Goal: Transaction & Acquisition: Purchase product/service

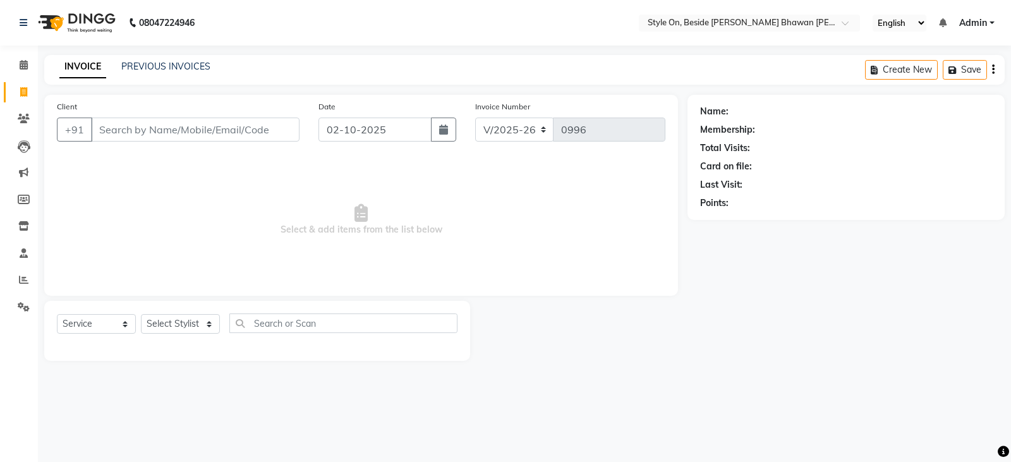
select select "4700"
select select "service"
click at [201, 121] on input "Client" at bounding box center [195, 130] width 209 height 24
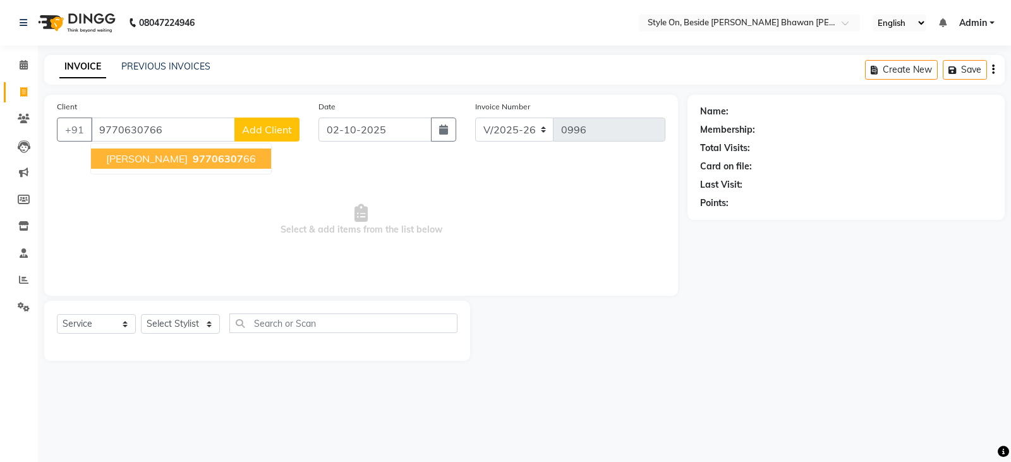
type input "9770630766"
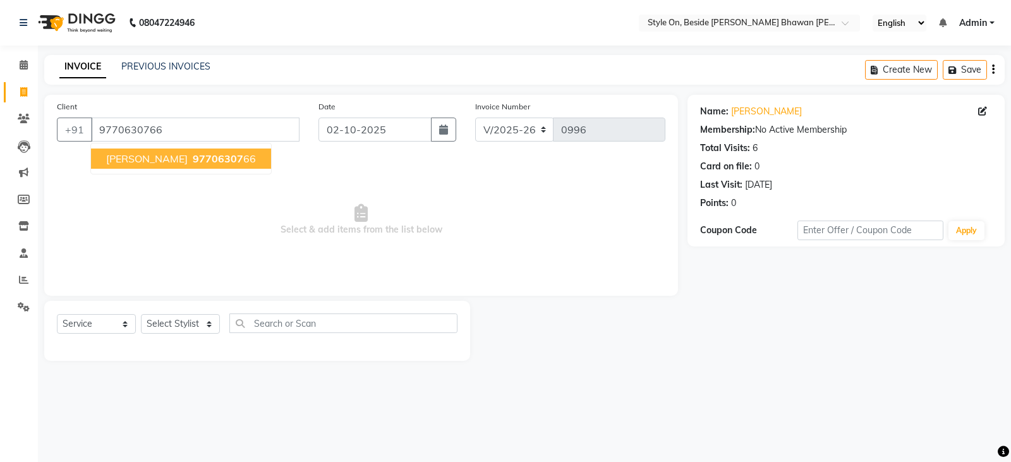
click at [169, 154] on span "[PERSON_NAME]" at bounding box center [147, 158] width 82 height 13
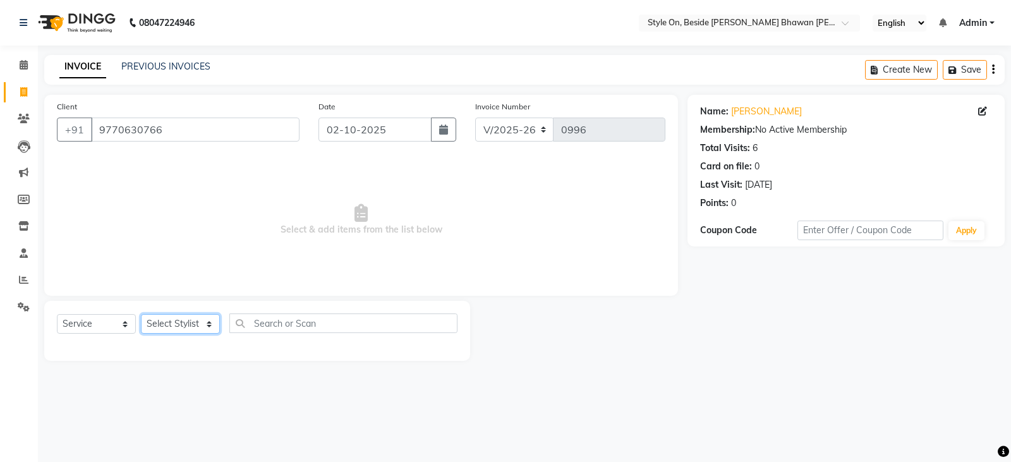
click at [150, 321] on select "Select Stylist [PERSON_NAME] Anju [PERSON_NAME] [PERSON_NAME] [PERSON_NAME] [PE…" at bounding box center [180, 324] width 79 height 20
select select "27829"
click at [141, 314] on select "Select Stylist [PERSON_NAME] Anju [PERSON_NAME] [PERSON_NAME] [PERSON_NAME] [PE…" at bounding box center [180, 324] width 79 height 20
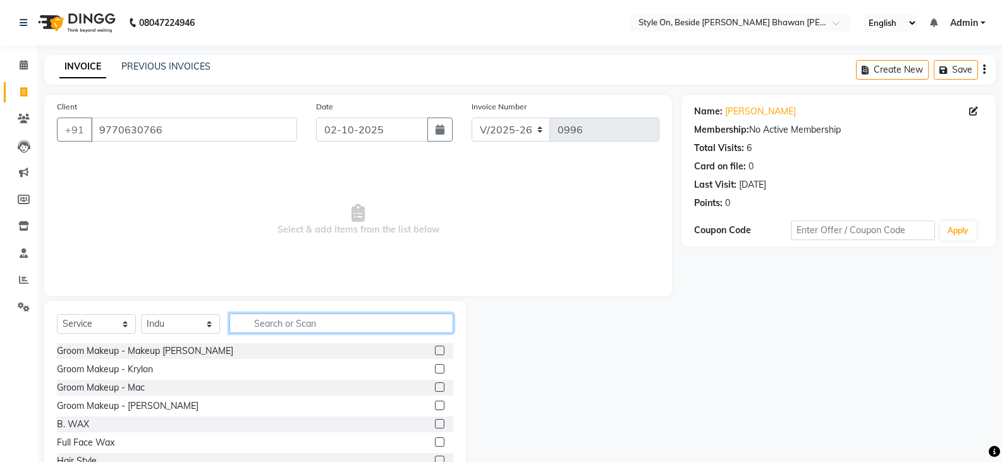
click at [279, 326] on input "text" at bounding box center [341, 324] width 224 height 20
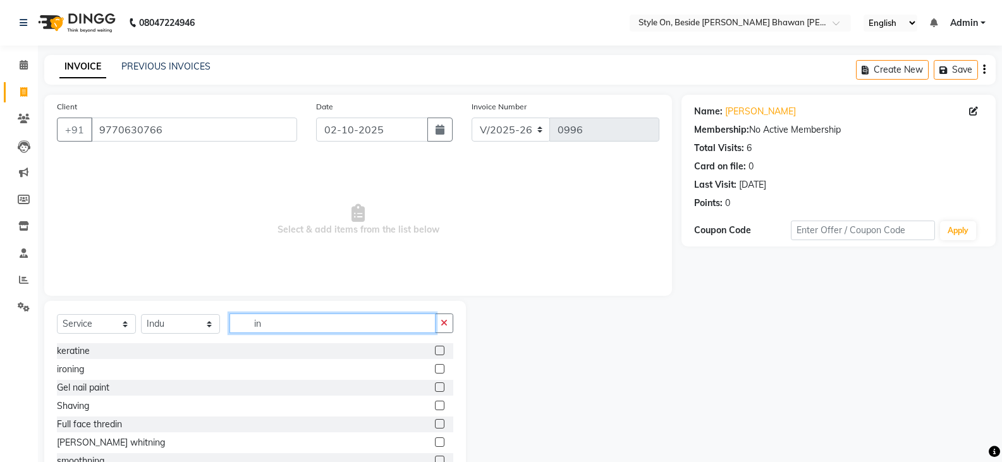
type input "i"
type input "th"
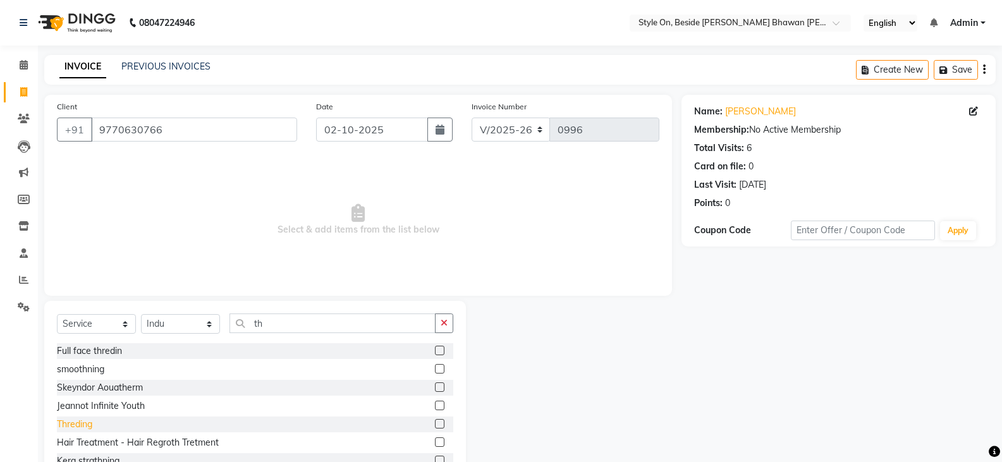
click at [88, 425] on div "Threding" at bounding box center [74, 424] width 35 height 13
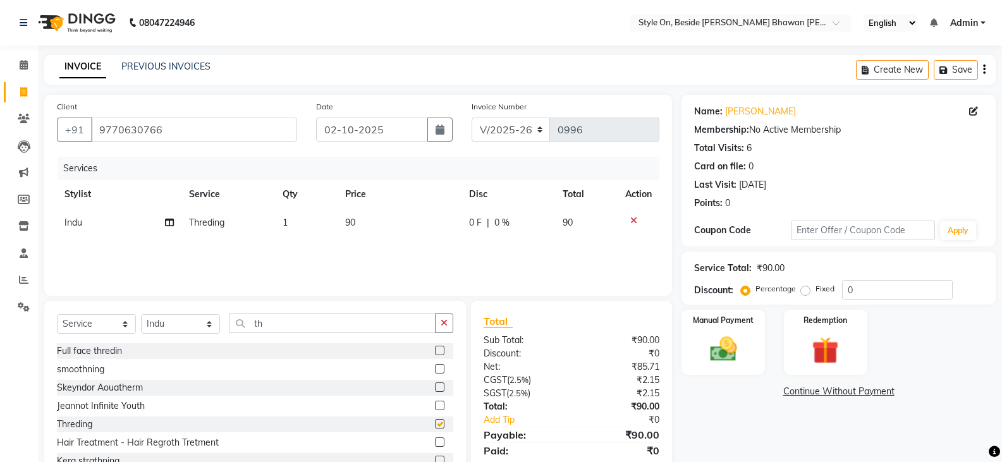
checkbox input "false"
click at [371, 226] on td "90" at bounding box center [400, 223] width 125 height 28
select select "27829"
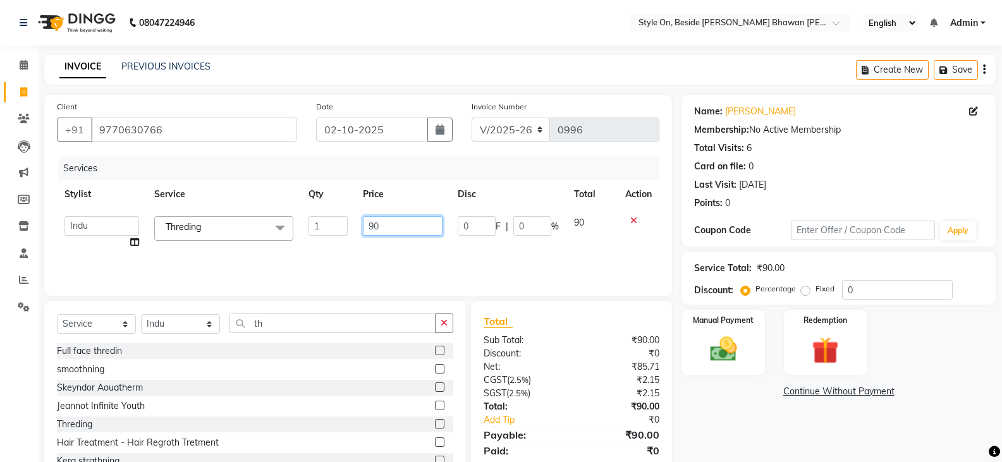
drag, startPoint x: 384, startPoint y: 221, endPoint x: 365, endPoint y: 223, distance: 19.1
click at [365, 223] on input "90" at bounding box center [402, 226] width 79 height 20
type input "60"
click at [724, 355] on img at bounding box center [722, 349] width 45 height 32
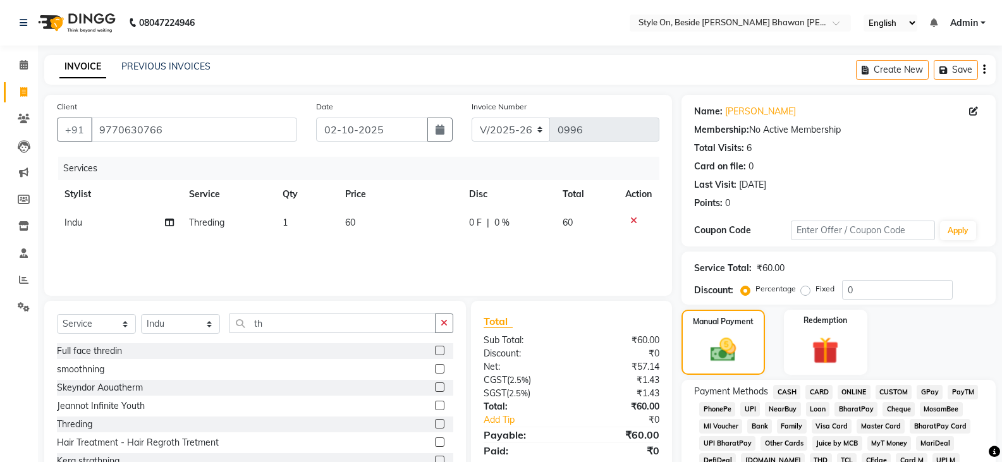
click at [967, 391] on span "PayTM" at bounding box center [963, 392] width 30 height 15
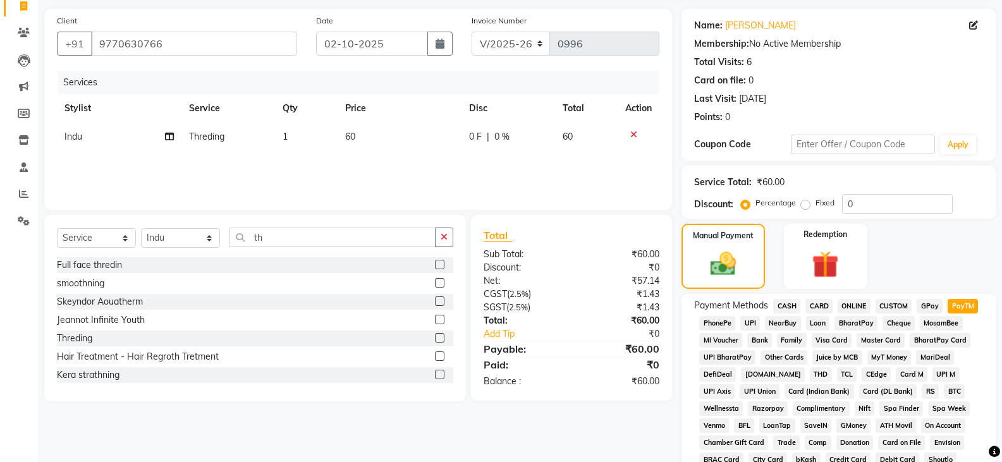
scroll to position [316, 0]
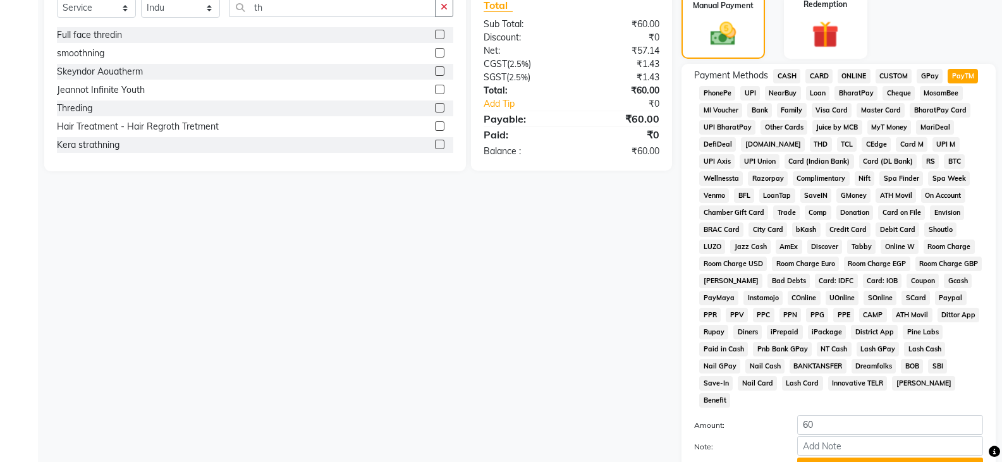
click at [881, 458] on button "Add Payment" at bounding box center [890, 468] width 186 height 20
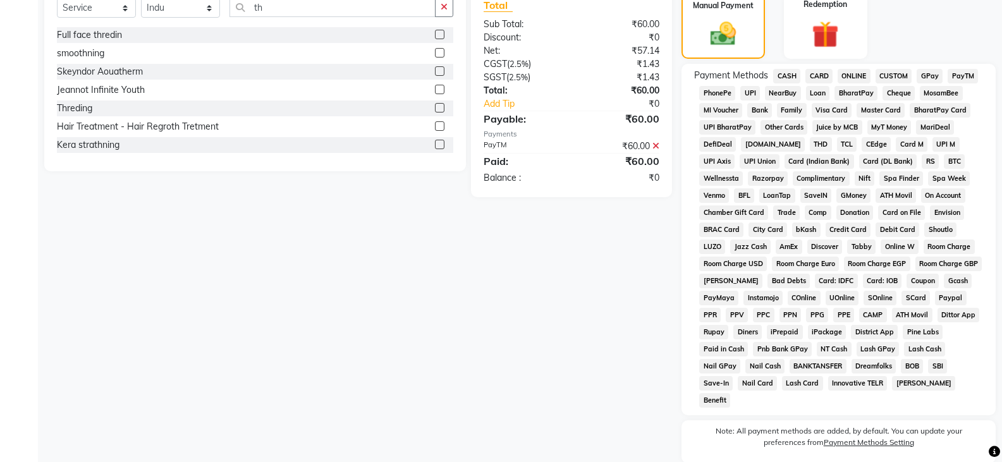
scroll to position [417, 0]
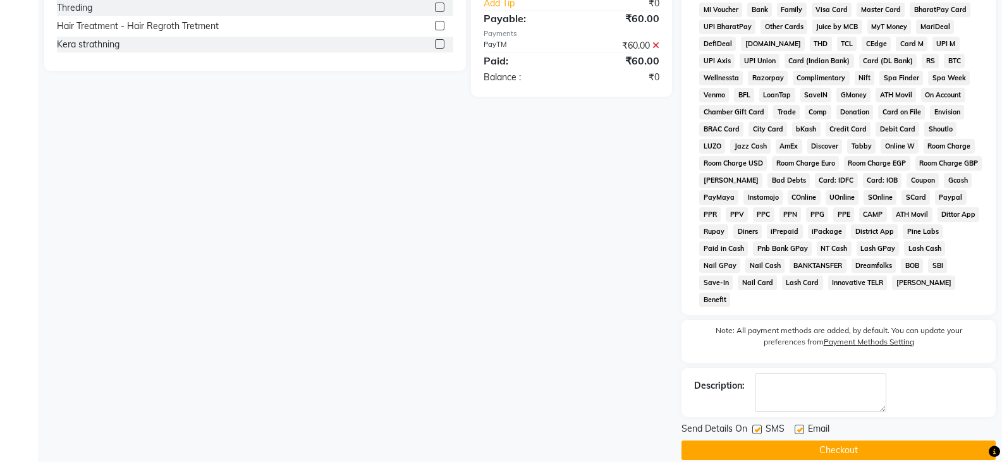
click at [855, 441] on button "Checkout" at bounding box center [838, 451] width 314 height 20
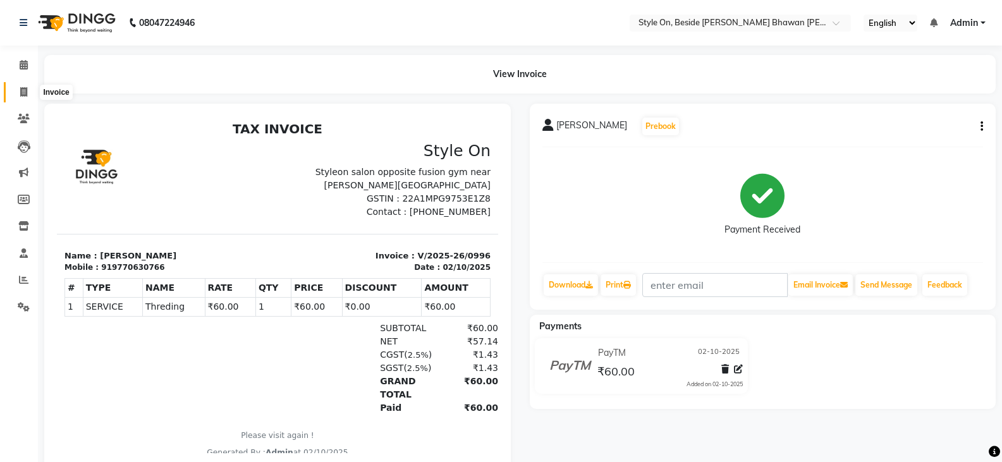
click at [23, 94] on icon at bounding box center [23, 91] width 7 height 9
select select "service"
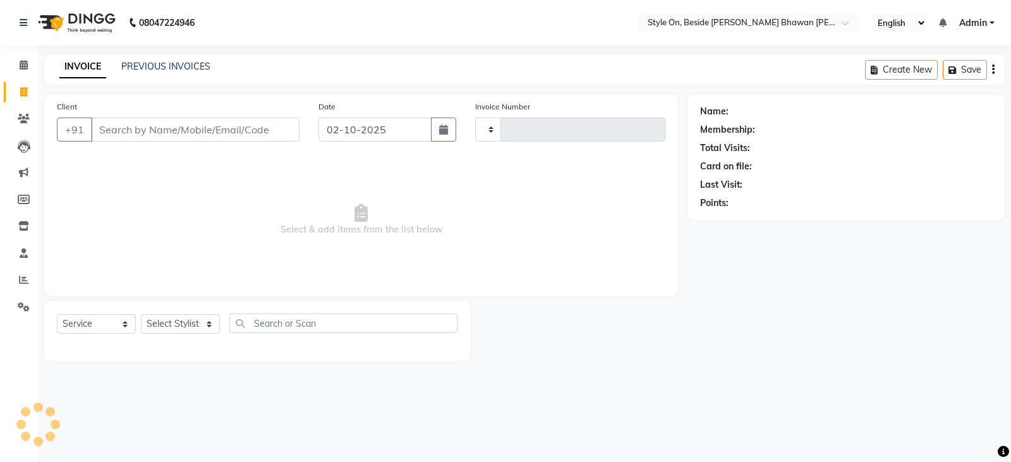
type input "0997"
select select "4700"
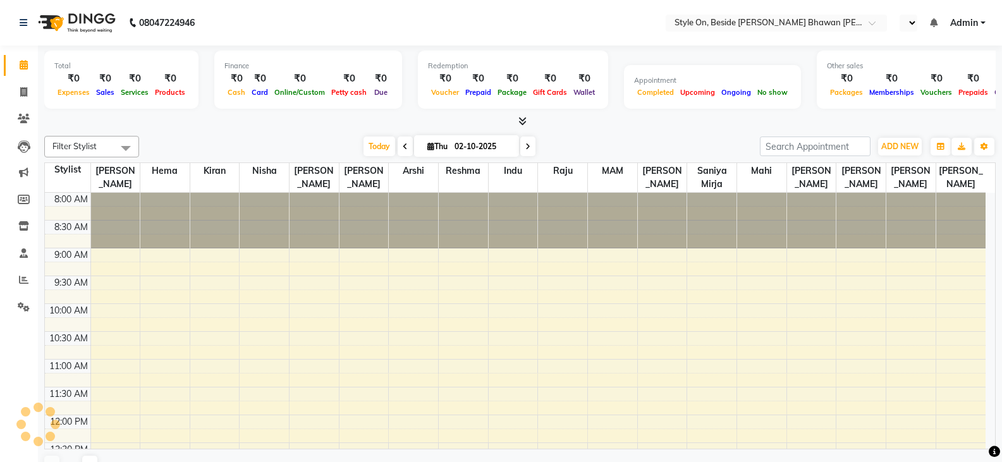
scroll to position [279, 0]
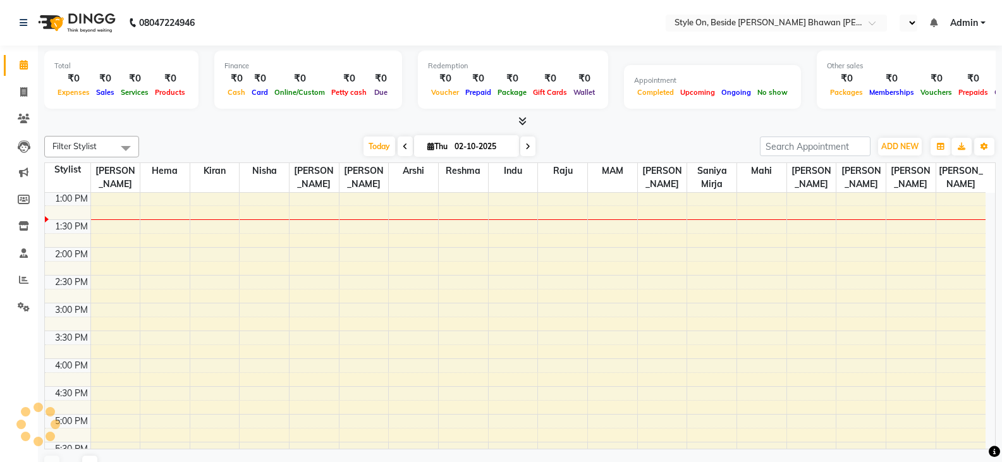
select select "en"
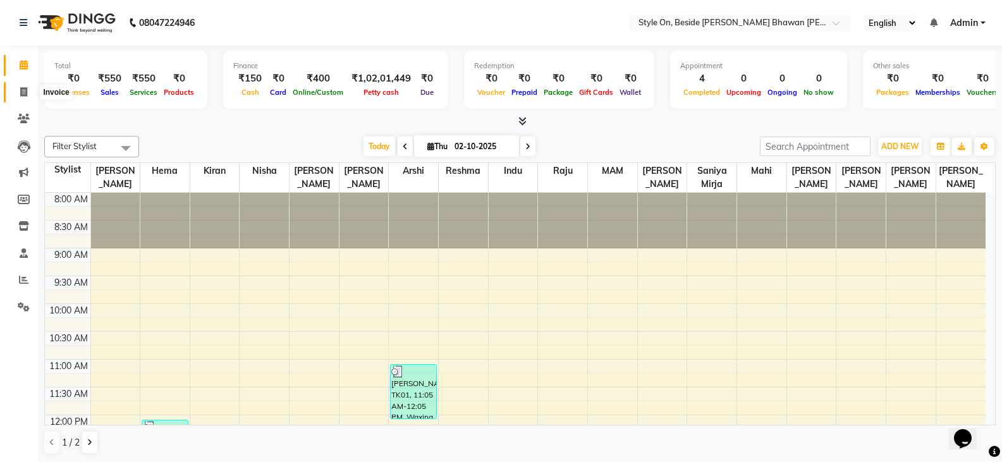
scroll to position [0, 0]
click at [21, 87] on icon at bounding box center [23, 91] width 7 height 9
select select "service"
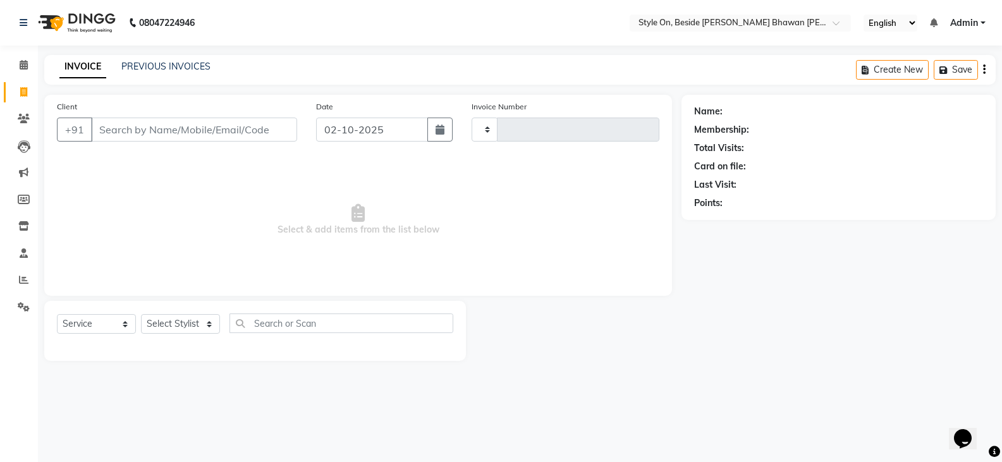
type input "0997"
select select "4700"
click at [164, 121] on input "Client" at bounding box center [195, 130] width 209 height 24
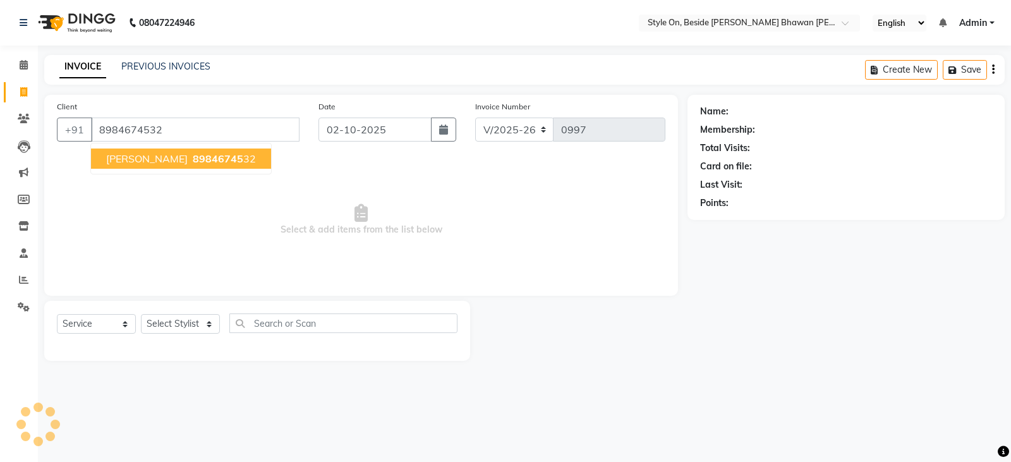
type input "8984674532"
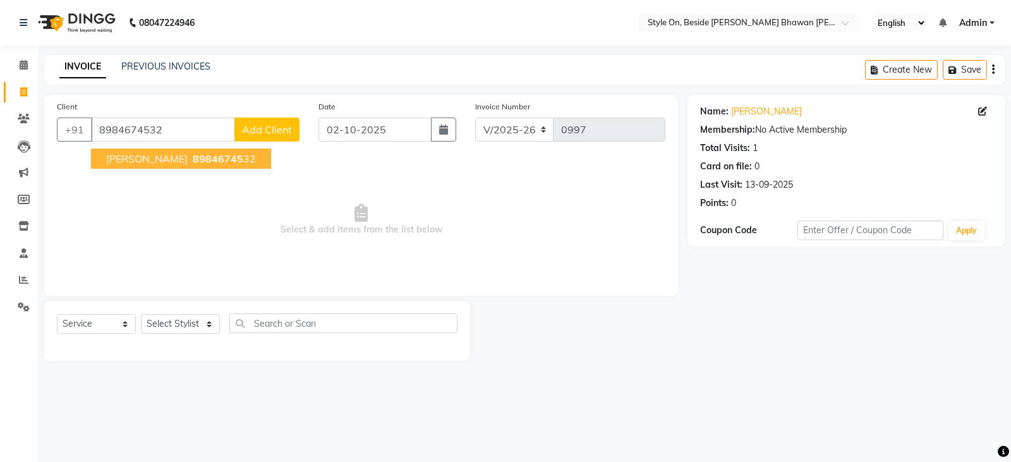
click at [204, 159] on span "89846745" at bounding box center [218, 158] width 51 height 13
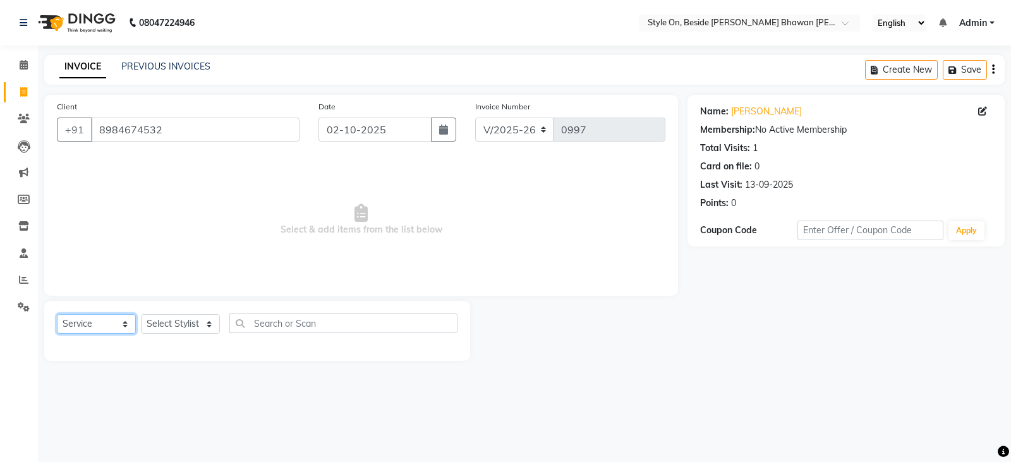
click at [97, 319] on select "Select Service Product Membership Package Voucher Prepaid Gift Card" at bounding box center [96, 324] width 79 height 20
select select "product"
click at [57, 314] on select "Select Service Product Membership Package Voucher Prepaid Gift Card" at bounding box center [96, 324] width 79 height 20
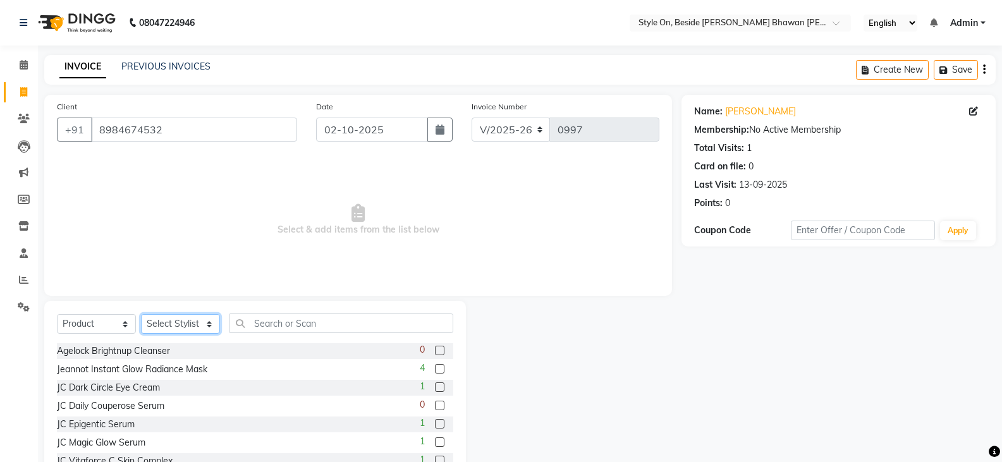
click at [166, 326] on select "Select Stylist [PERSON_NAME] Anju [PERSON_NAME] [PERSON_NAME] [PERSON_NAME] [PE…" at bounding box center [180, 324] width 79 height 20
select select "27826"
click at [141, 314] on select "Select Stylist [PERSON_NAME] Anju [PERSON_NAME] [PERSON_NAME] [PERSON_NAME] [PE…" at bounding box center [180, 324] width 79 height 20
click at [266, 327] on input "text" at bounding box center [341, 324] width 224 height 20
click at [280, 317] on input "text" at bounding box center [341, 324] width 224 height 20
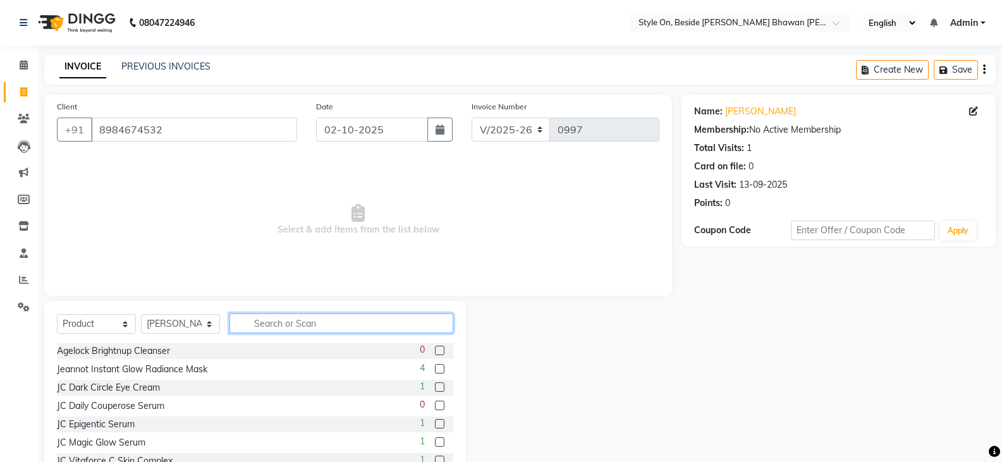
type input "t"
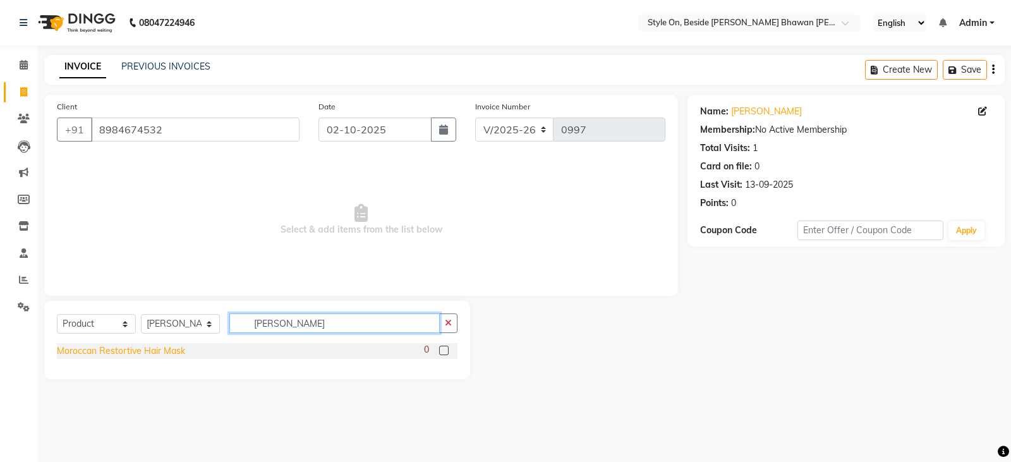
type input "Torti"
click at [175, 348] on div "Moroccan Restortive Hair Mask" at bounding box center [121, 351] width 128 height 13
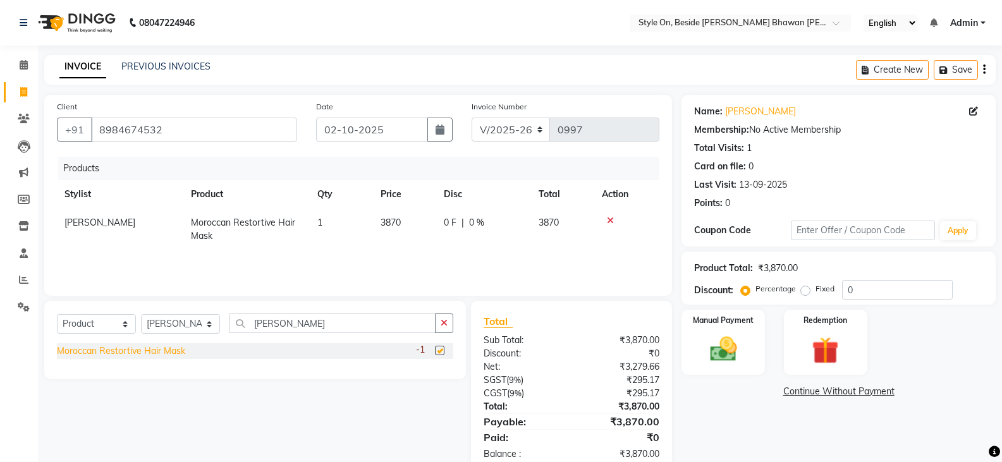
checkbox input "false"
click at [613, 218] on icon at bounding box center [610, 220] width 7 height 9
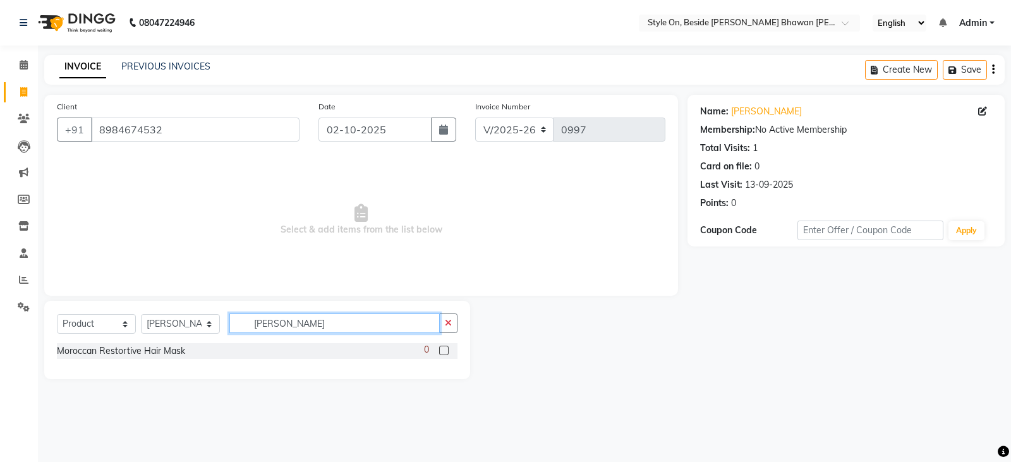
drag, startPoint x: 279, startPoint y: 326, endPoint x: 248, endPoint y: 318, distance: 31.9
click at [248, 318] on input "Torti" at bounding box center [334, 324] width 210 height 20
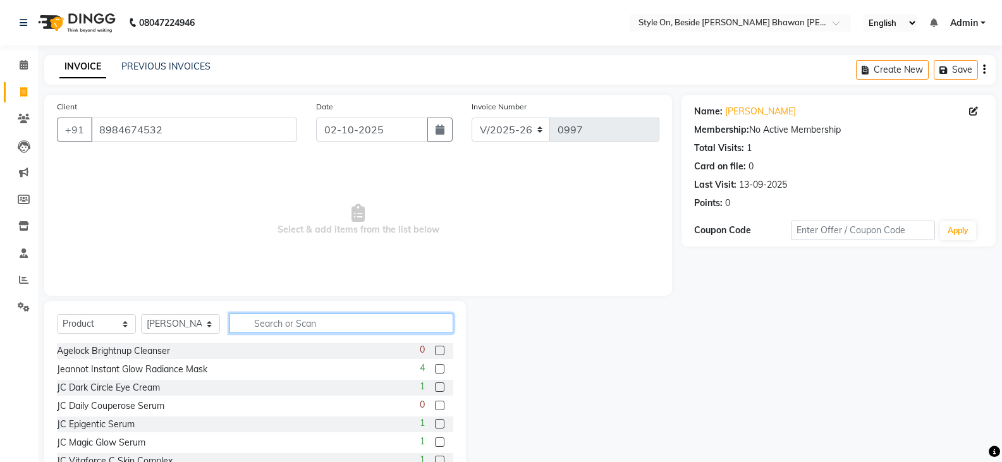
type input "Y"
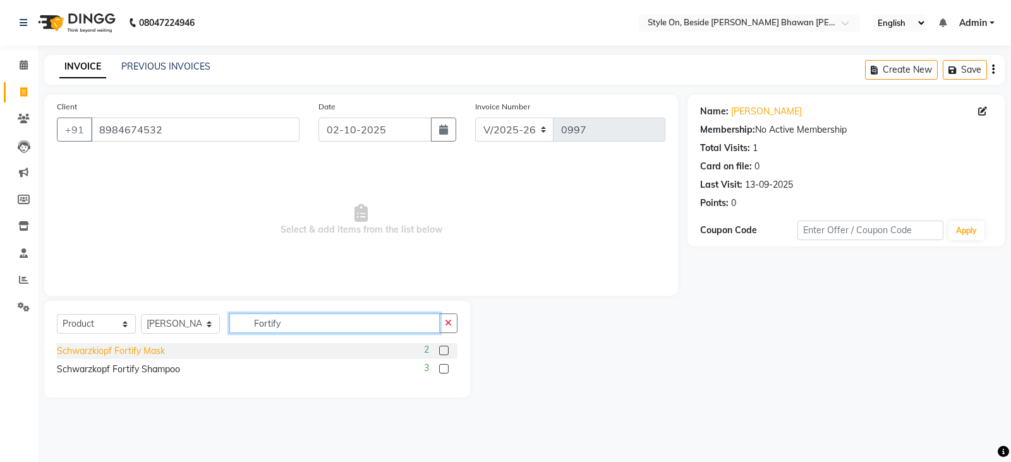
type input "Fortify"
click at [122, 348] on div "Schwarzkiopf Fortify Mask" at bounding box center [111, 351] width 108 height 13
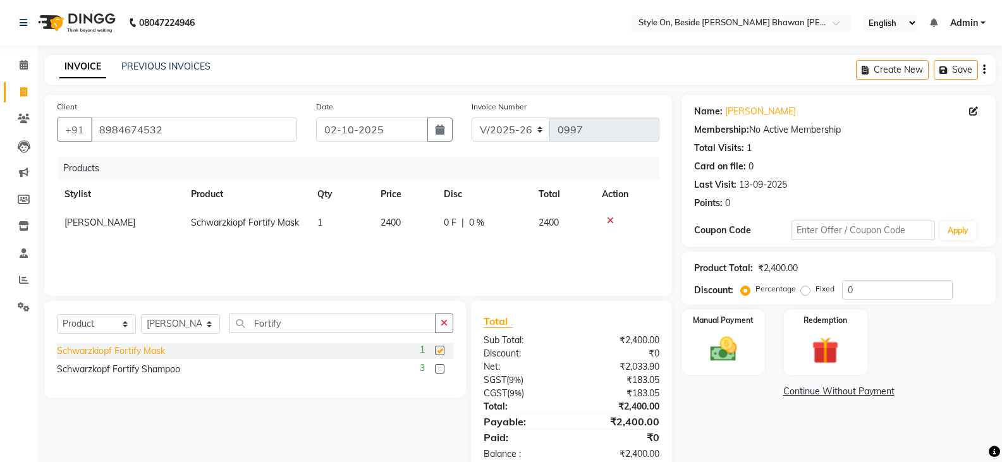
checkbox input "false"
drag, startPoint x: 862, startPoint y: 290, endPoint x: 841, endPoint y: 290, distance: 20.9
click at [841, 290] on div "Percentage Fixed 0" at bounding box center [847, 290] width 209 height 20
type input "10"
click at [747, 350] on div "Manual Payment" at bounding box center [723, 342] width 87 height 68
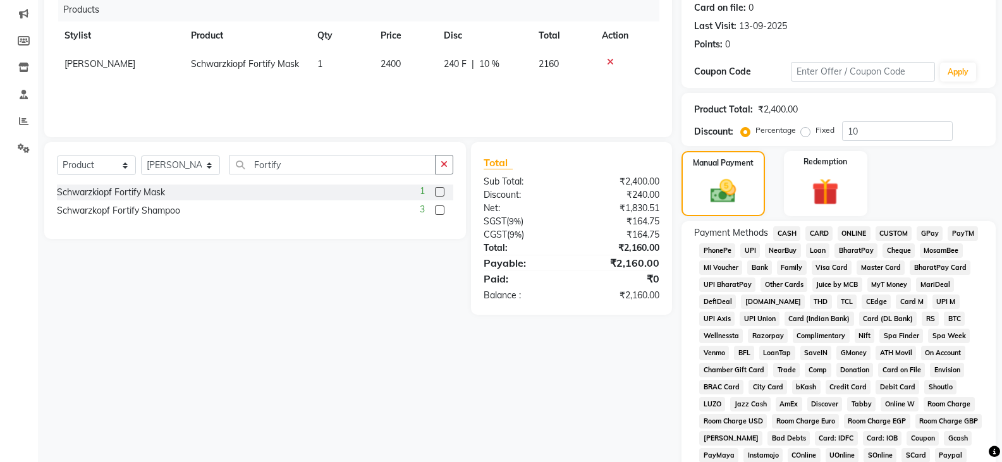
scroll to position [190, 0]
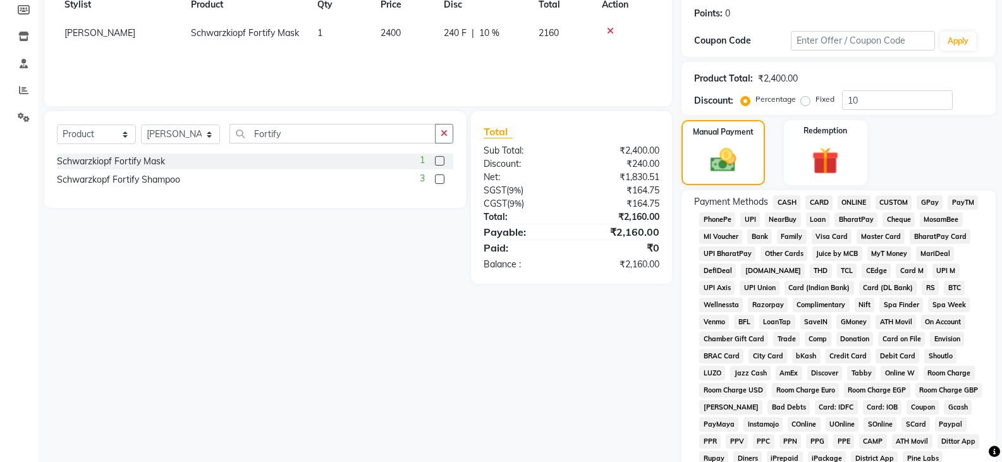
click at [953, 204] on span "PayTM" at bounding box center [963, 202] width 30 height 15
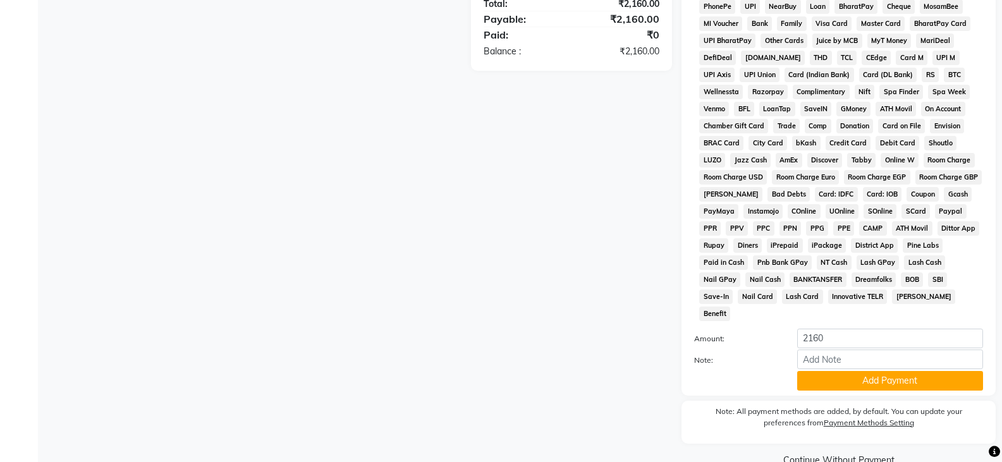
scroll to position [412, 0]
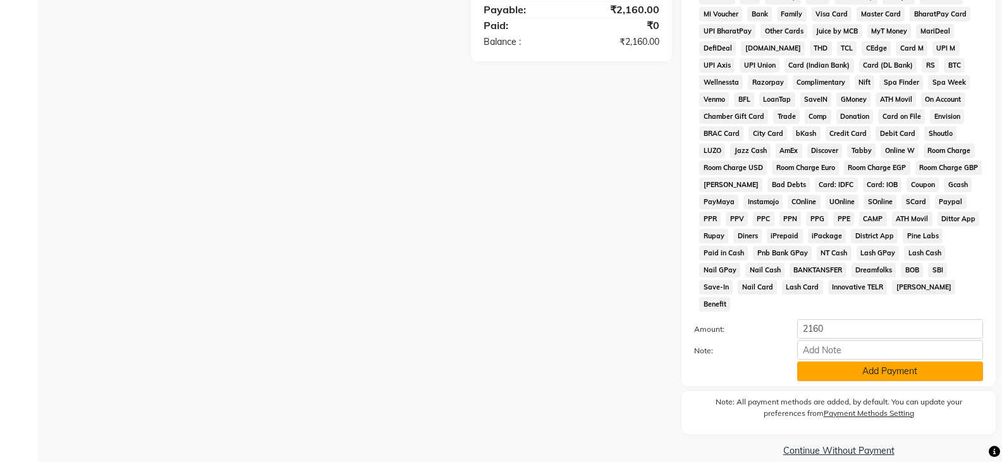
click at [895, 362] on button "Add Payment" at bounding box center [890, 372] width 186 height 20
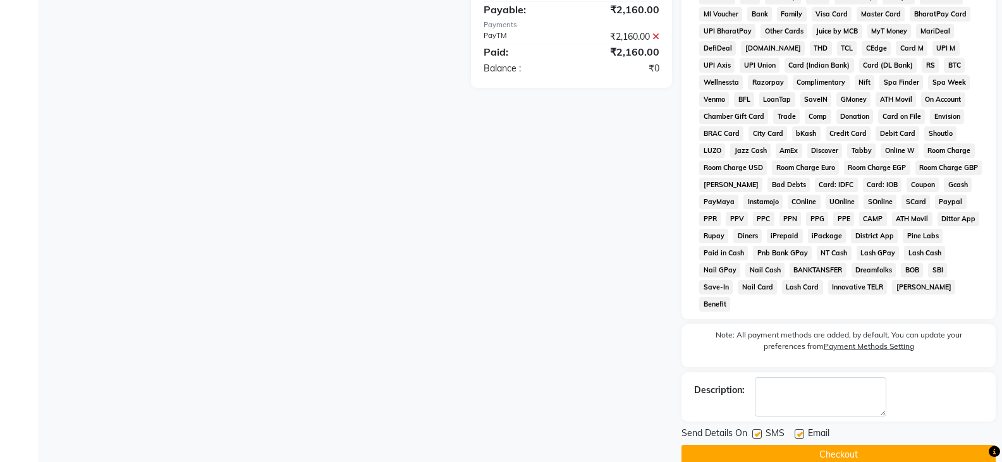
click at [810, 445] on button "Checkout" at bounding box center [838, 455] width 314 height 20
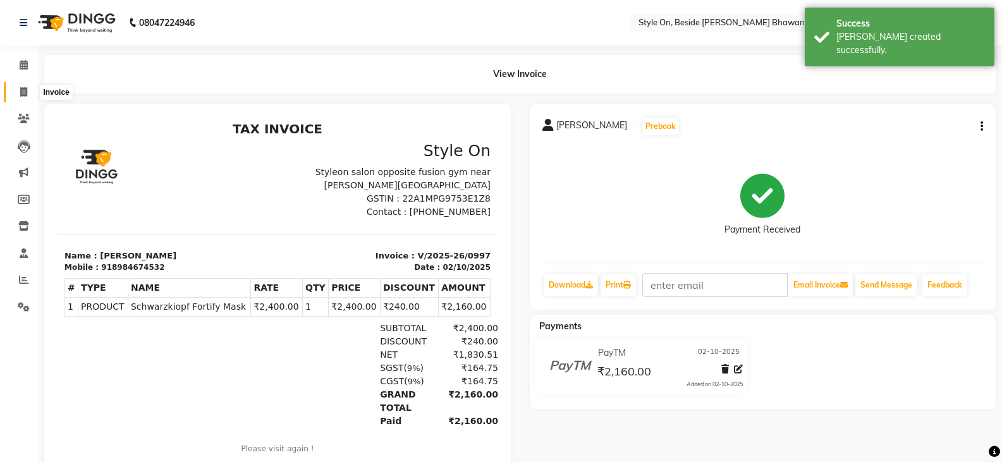
drag, startPoint x: 24, startPoint y: 92, endPoint x: 23, endPoint y: 101, distance: 8.3
click at [24, 92] on icon at bounding box center [23, 91] width 7 height 9
select select "service"
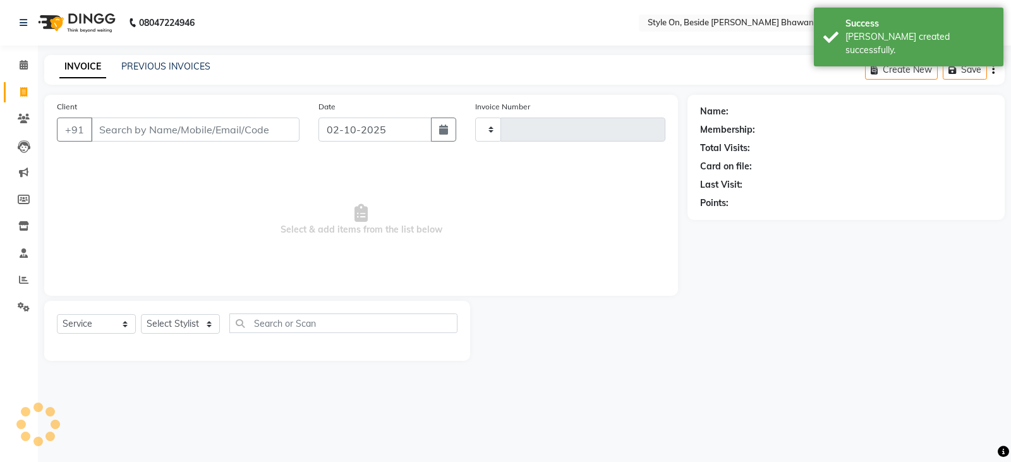
type input "0998"
select select "4700"
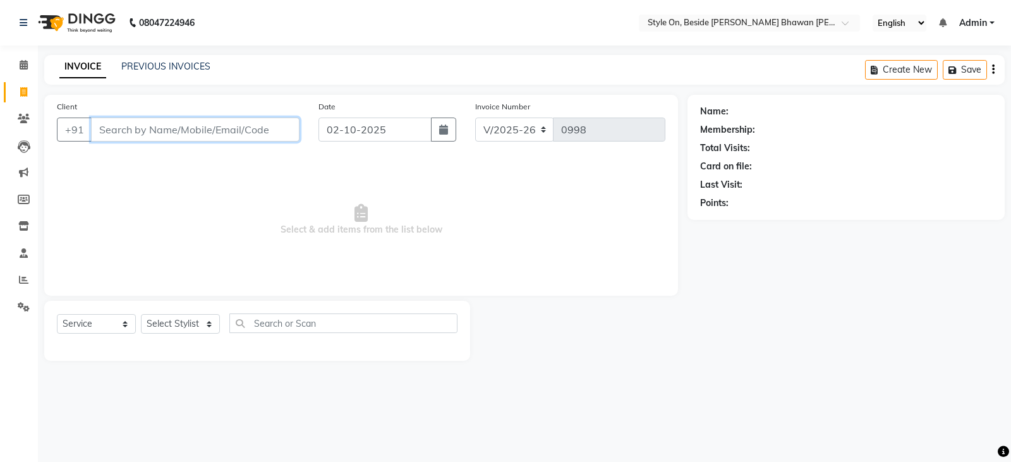
click at [242, 126] on input "Client" at bounding box center [195, 130] width 209 height 24
click at [158, 127] on input "Client" at bounding box center [195, 130] width 209 height 24
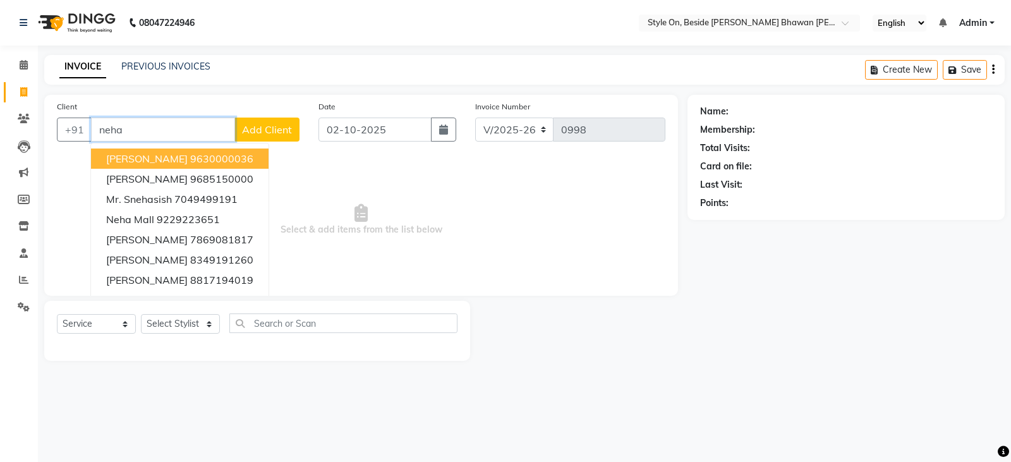
click at [170, 128] on input "neha" at bounding box center [163, 130] width 144 height 24
type input "n"
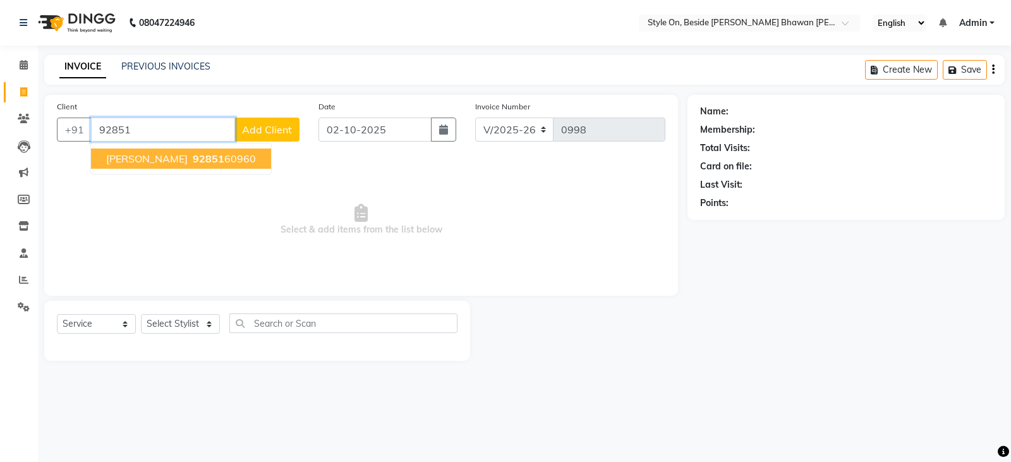
click at [217, 151] on button "Neha Chhabda 92851 60960" at bounding box center [181, 159] width 180 height 20
type input "9285160960"
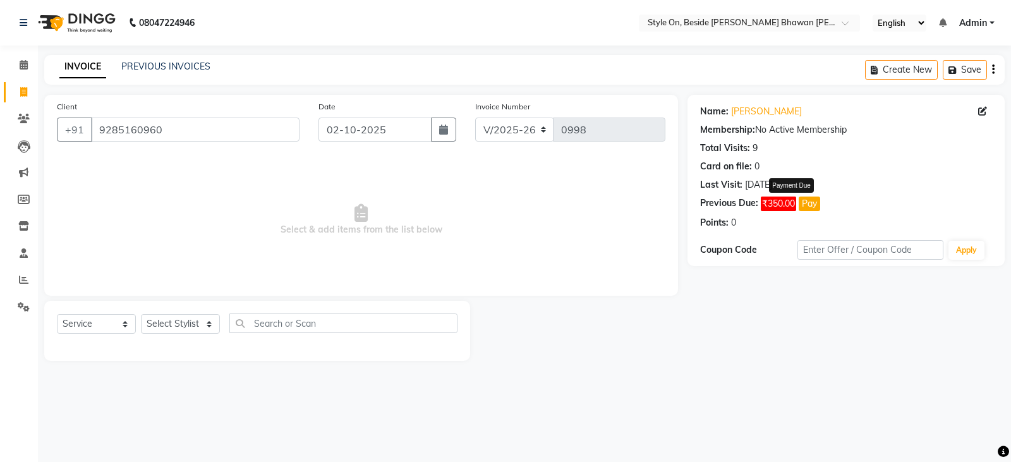
click at [808, 209] on button "Pay" at bounding box center [809, 204] width 21 height 15
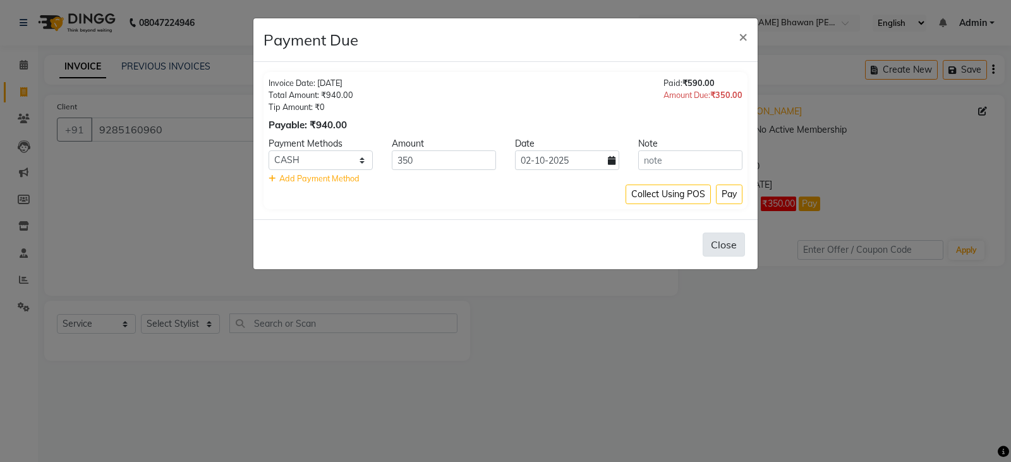
click at [731, 243] on button "Close" at bounding box center [724, 245] width 42 height 24
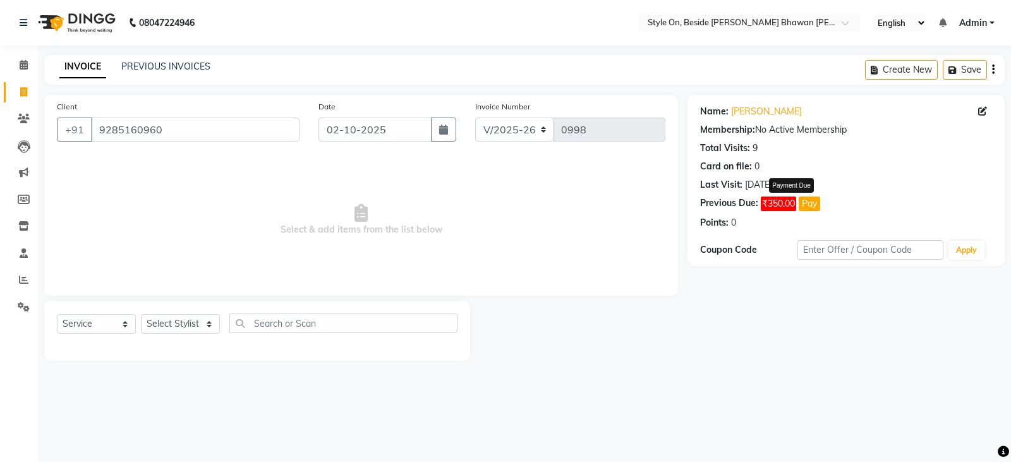
click at [733, 186] on div "Last Visit:" at bounding box center [721, 184] width 42 height 13
click at [183, 326] on select "Select Stylist [PERSON_NAME] Anju [PERSON_NAME] [PERSON_NAME] [PERSON_NAME] [PE…" at bounding box center [180, 324] width 79 height 20
select select "27825"
click at [141, 314] on select "Select Stylist [PERSON_NAME] Anju [PERSON_NAME] [PERSON_NAME] [PERSON_NAME] [PE…" at bounding box center [180, 324] width 79 height 20
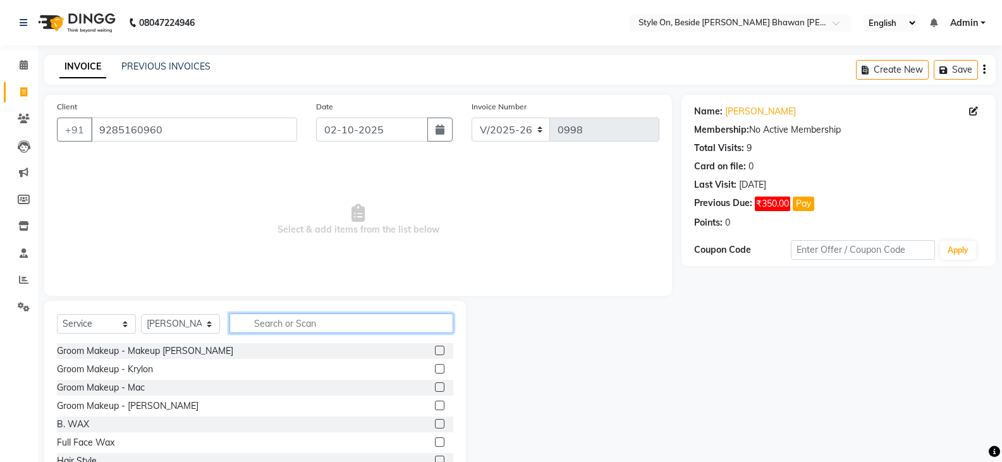
click at [271, 316] on input "text" at bounding box center [341, 324] width 224 height 20
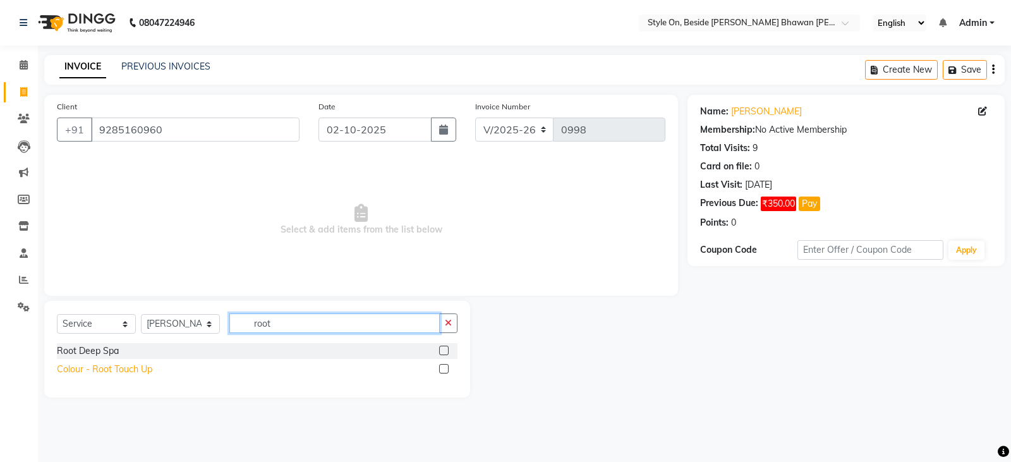
type input "root"
click at [129, 370] on div "Colour - Root Touch Up" at bounding box center [104, 369] width 95 height 13
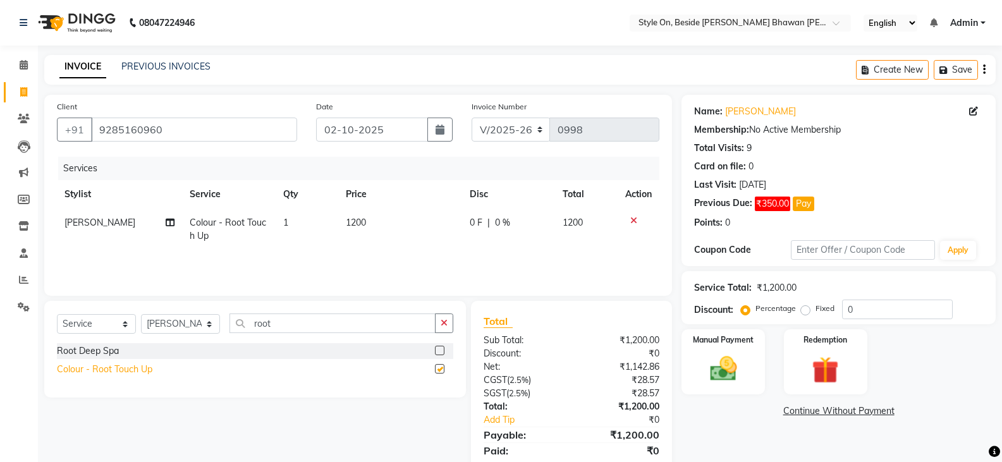
checkbox input "false"
click at [379, 227] on td "1200" at bounding box center [400, 230] width 124 height 42
select select "27825"
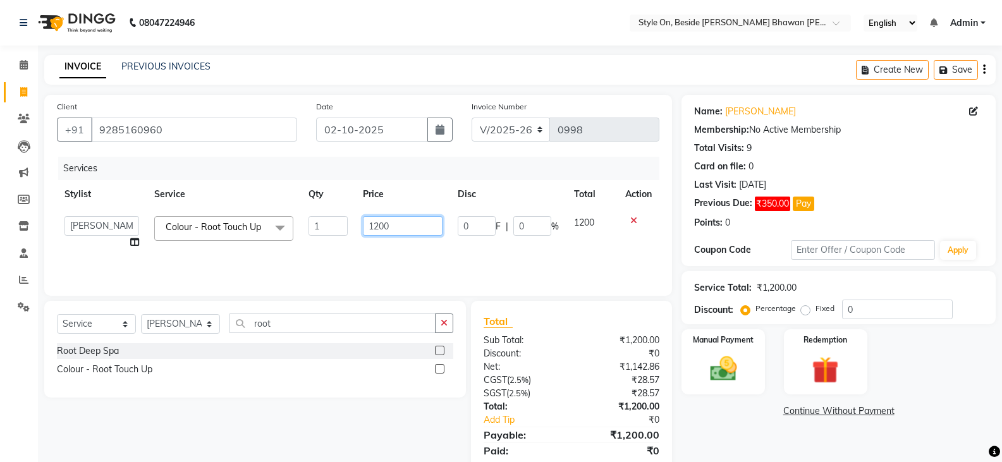
drag, startPoint x: 394, startPoint y: 224, endPoint x: 365, endPoint y: 224, distance: 29.7
click at [365, 224] on input "1200" at bounding box center [402, 226] width 79 height 20
type input "1500"
click at [183, 324] on select "Select Stylist [PERSON_NAME] Anju [PERSON_NAME] [PERSON_NAME] [PERSON_NAME] [PE…" at bounding box center [180, 324] width 79 height 20
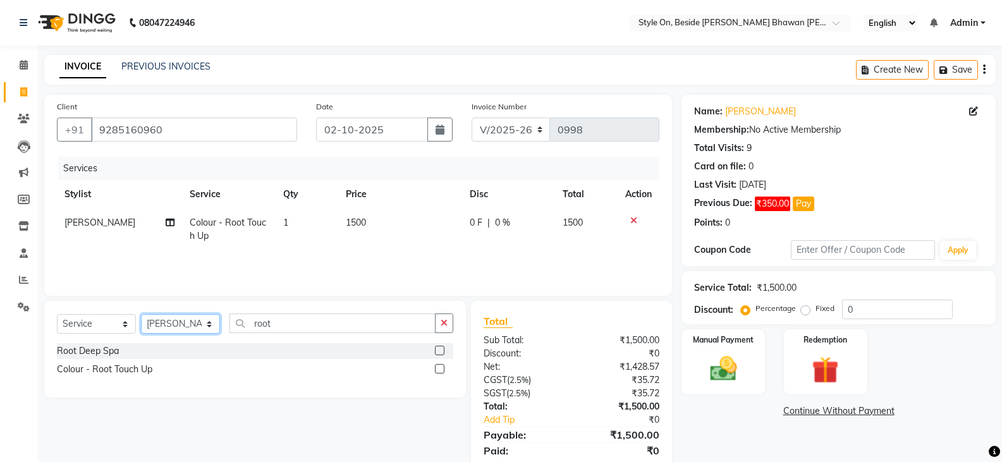
select select "27821"
click at [141, 314] on select "Select Stylist [PERSON_NAME] Anju [PERSON_NAME] [PERSON_NAME] [PERSON_NAME] [PE…" at bounding box center [180, 324] width 79 height 20
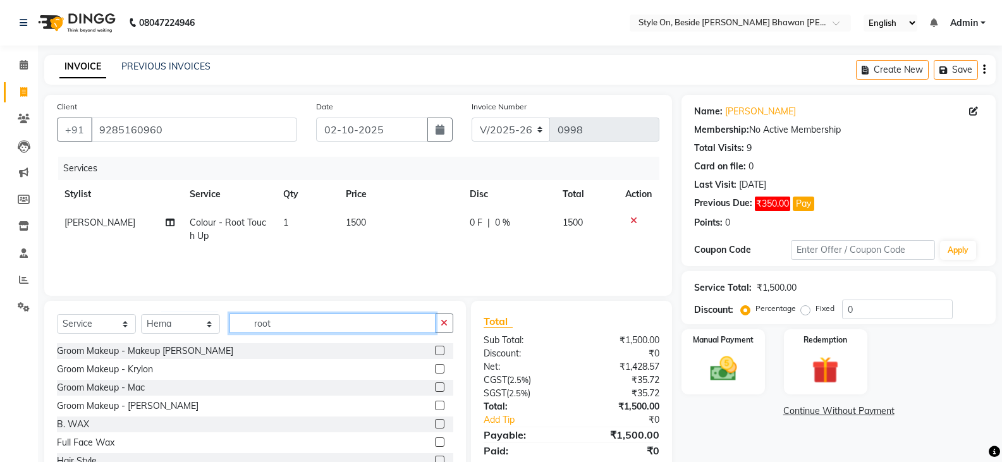
drag, startPoint x: 278, startPoint y: 324, endPoint x: 238, endPoint y: 324, distance: 40.5
click at [238, 324] on input "root" at bounding box center [332, 324] width 206 height 20
type input "th"
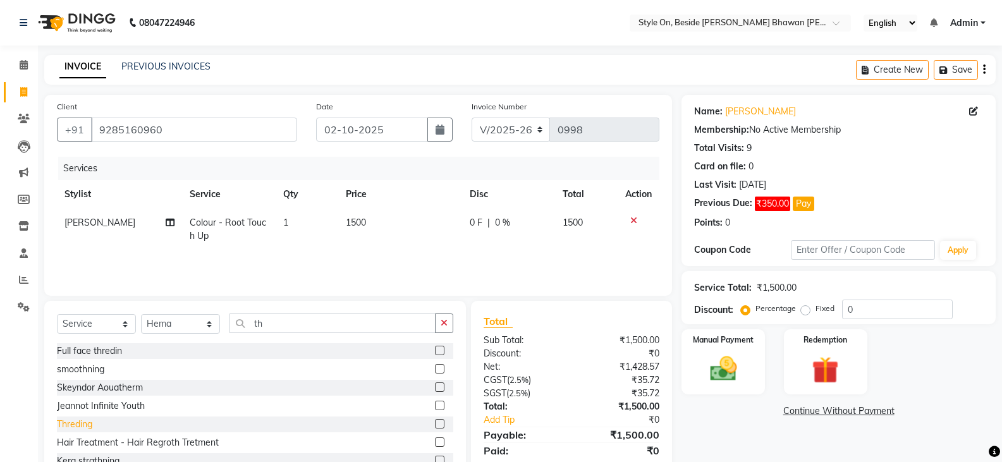
drag, startPoint x: 67, startPoint y: 428, endPoint x: 101, endPoint y: 420, distance: 34.4
click at [68, 427] on div "Threding" at bounding box center [74, 424] width 35 height 13
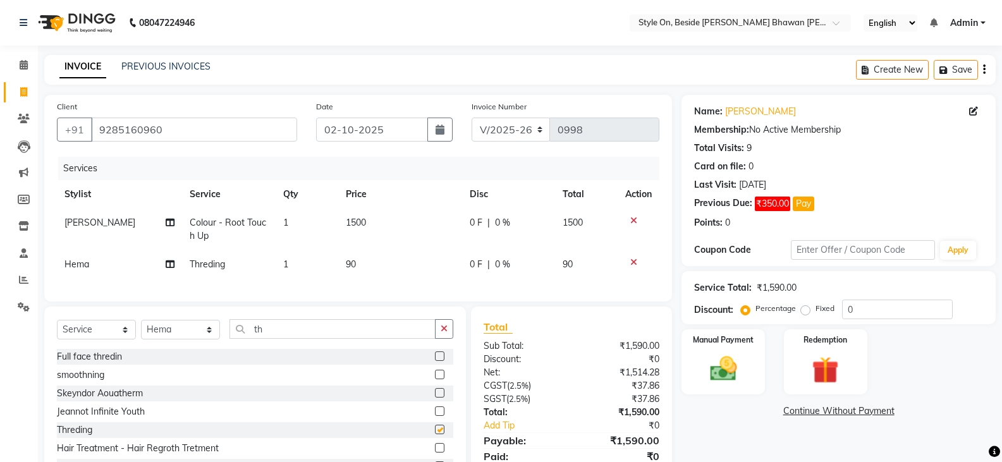
checkbox input "false"
click at [728, 376] on img at bounding box center [722, 369] width 45 height 32
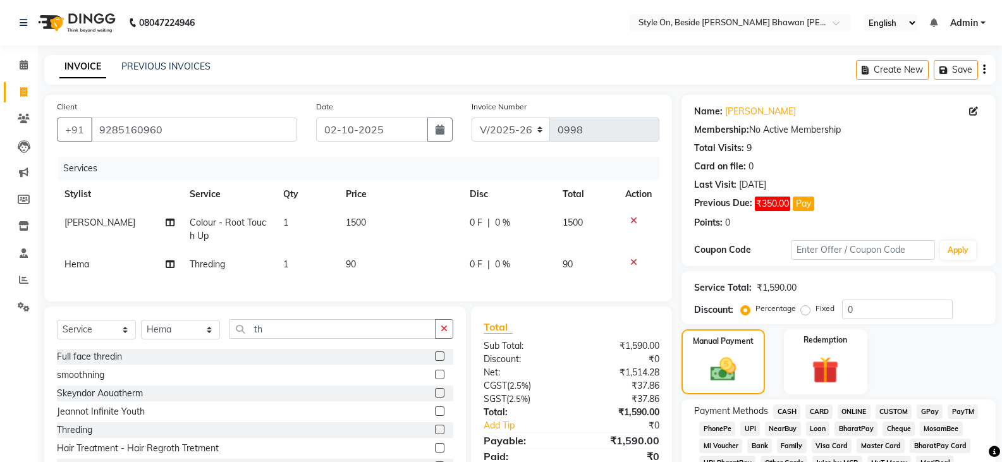
click at [785, 407] on span "CASH" at bounding box center [786, 412] width 27 height 15
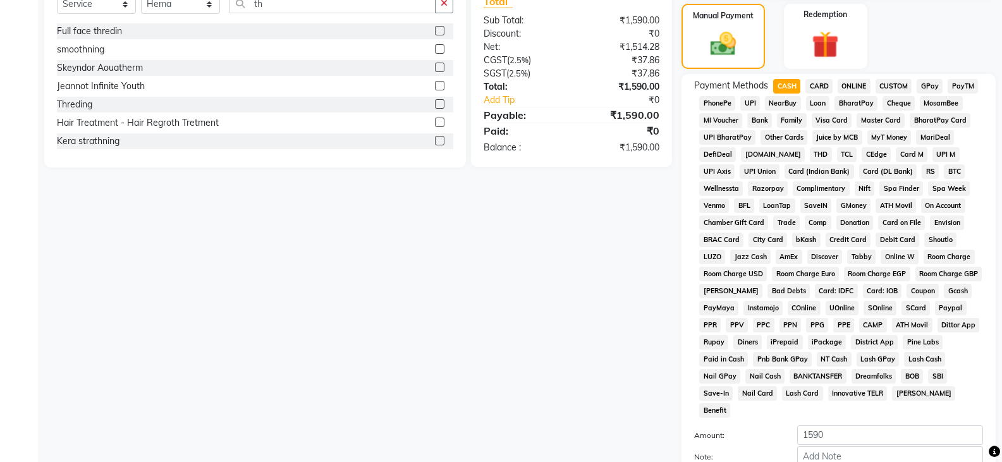
scroll to position [379, 0]
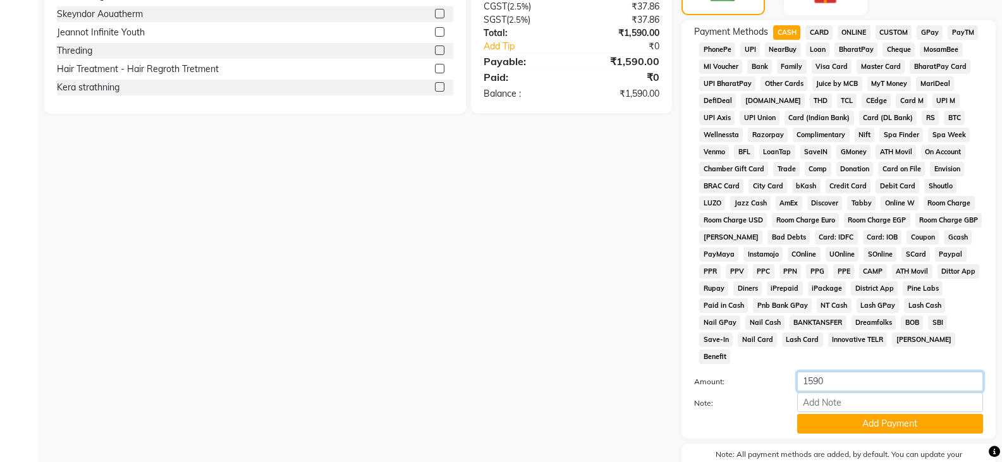
drag, startPoint x: 834, startPoint y: 357, endPoint x: 795, endPoint y: 367, distance: 40.0
click at [795, 372] on div "1590" at bounding box center [890, 382] width 205 height 20
type input "1500"
click at [882, 414] on button "Add Payment" at bounding box center [890, 424] width 186 height 20
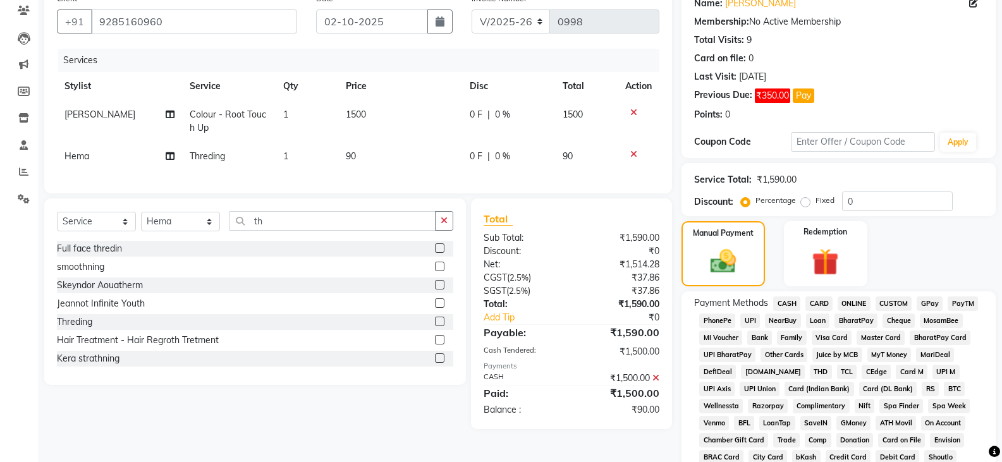
scroll to position [63, 0]
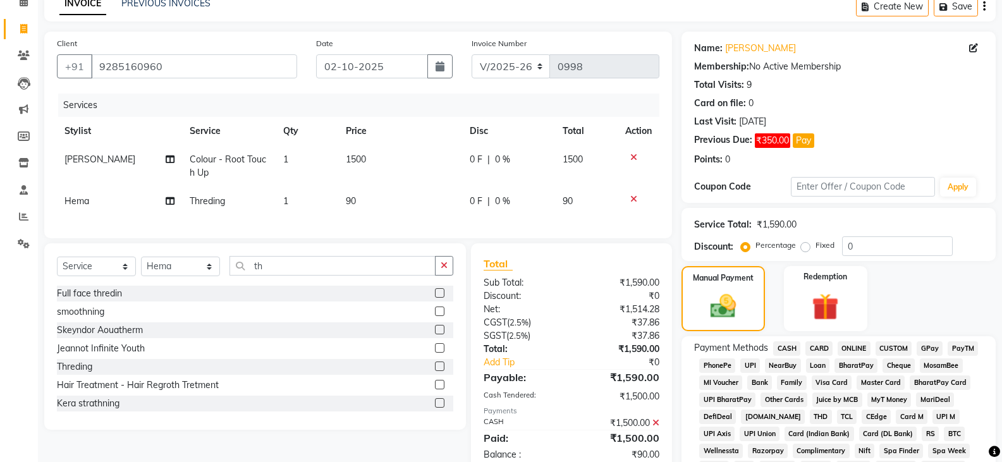
click at [969, 348] on span "PayTM" at bounding box center [963, 348] width 30 height 15
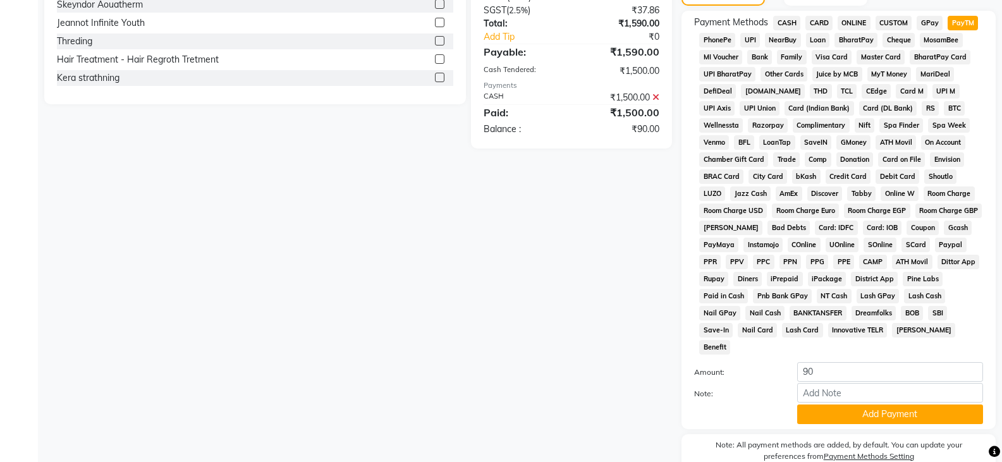
scroll to position [503, 0]
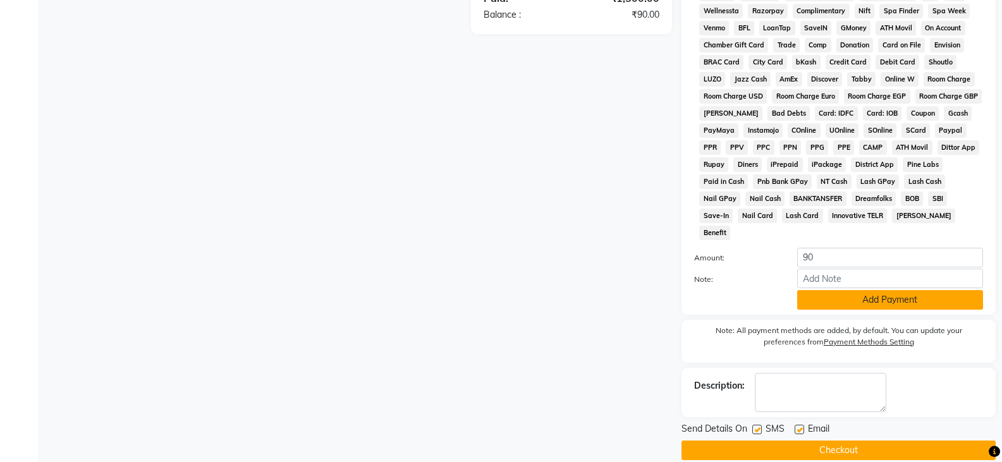
click at [886, 290] on button "Add Payment" at bounding box center [890, 300] width 186 height 20
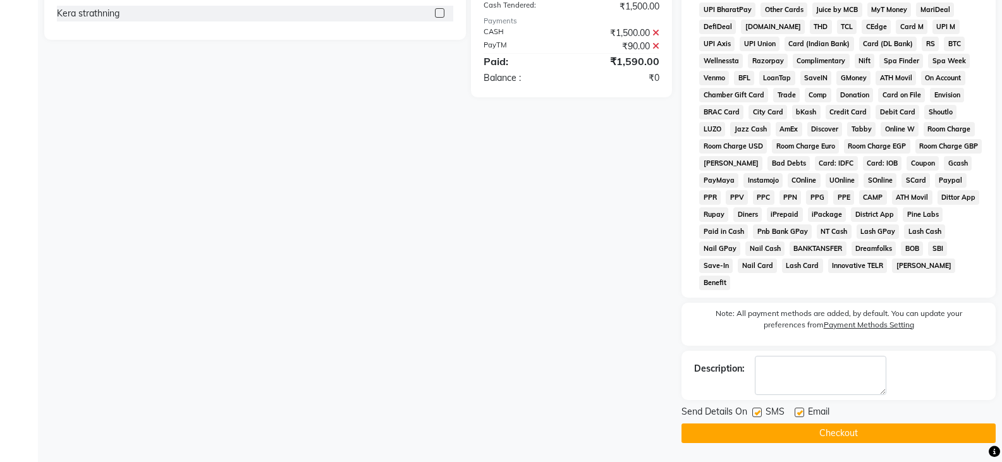
scroll to position [436, 0]
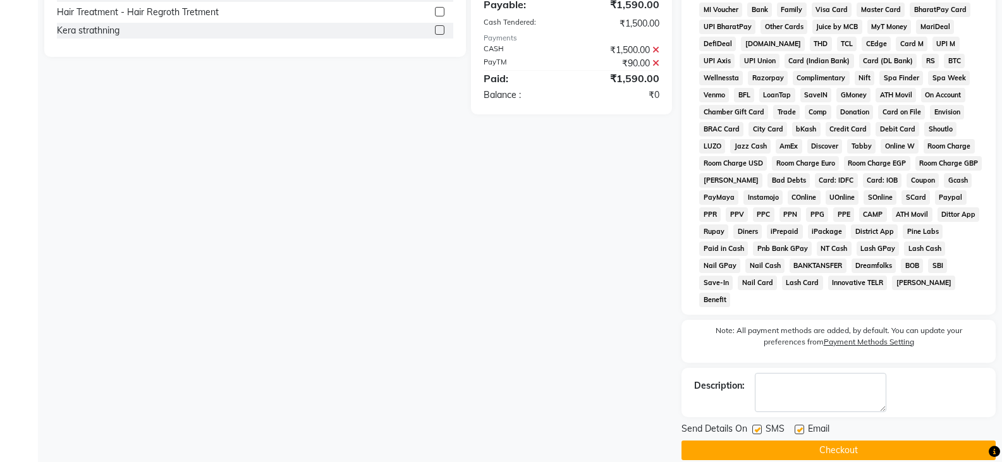
click at [860, 441] on button "Checkout" at bounding box center [838, 451] width 314 height 20
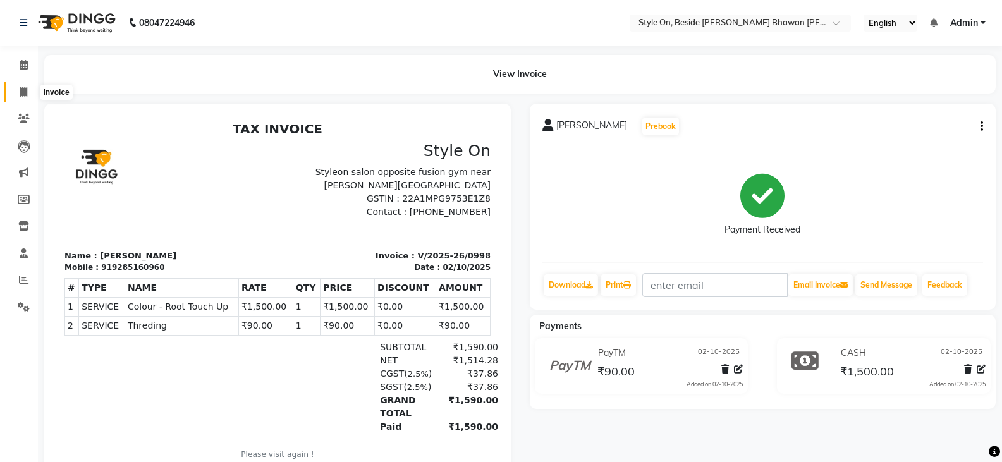
click at [22, 93] on icon at bounding box center [23, 91] width 7 height 9
select select "4700"
select select "service"
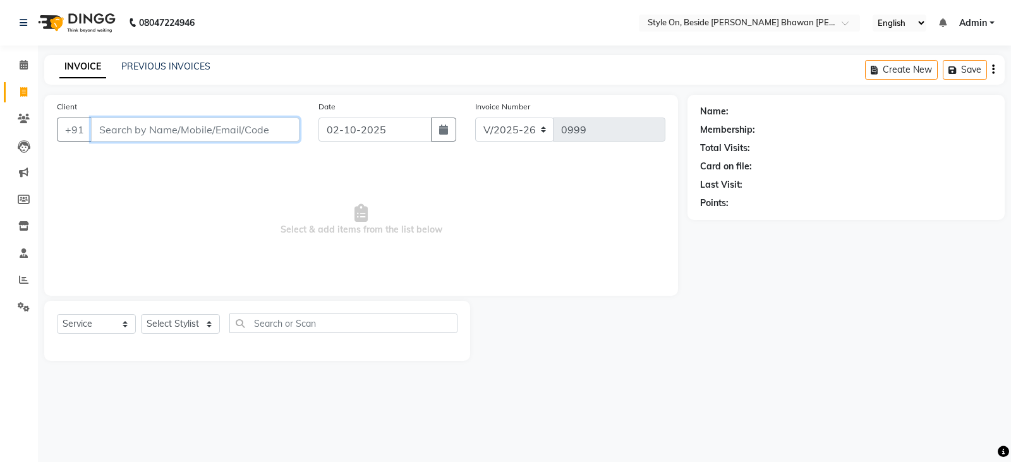
click at [129, 130] on input "Client" at bounding box center [195, 130] width 209 height 24
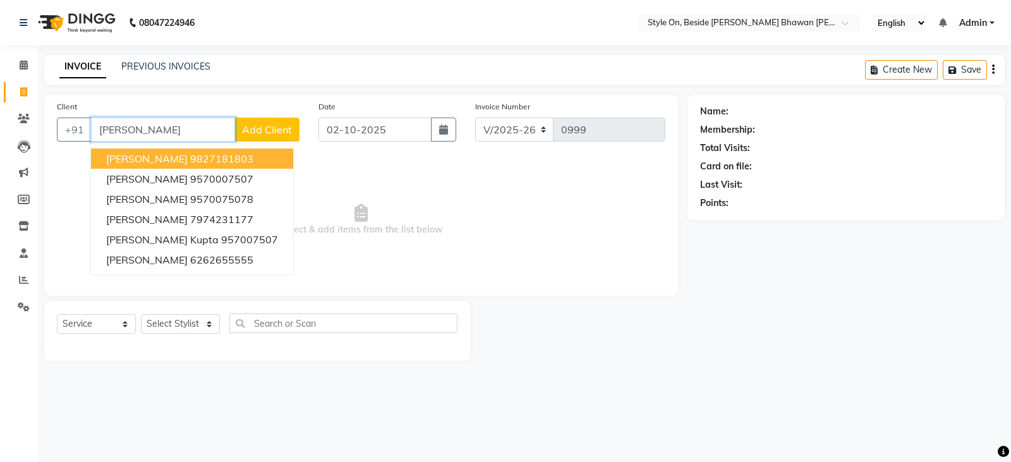
click at [130, 160] on span "JUHI Daryani" at bounding box center [147, 158] width 82 height 13
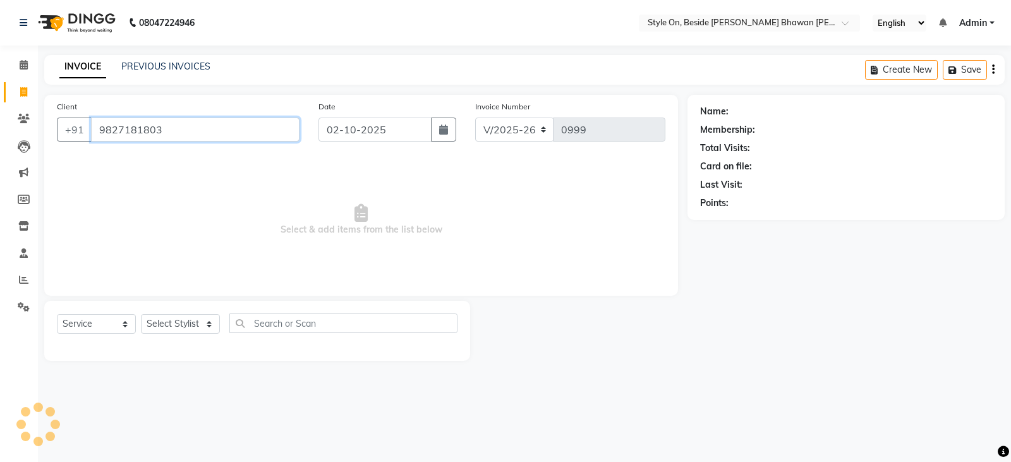
type input "9827181803"
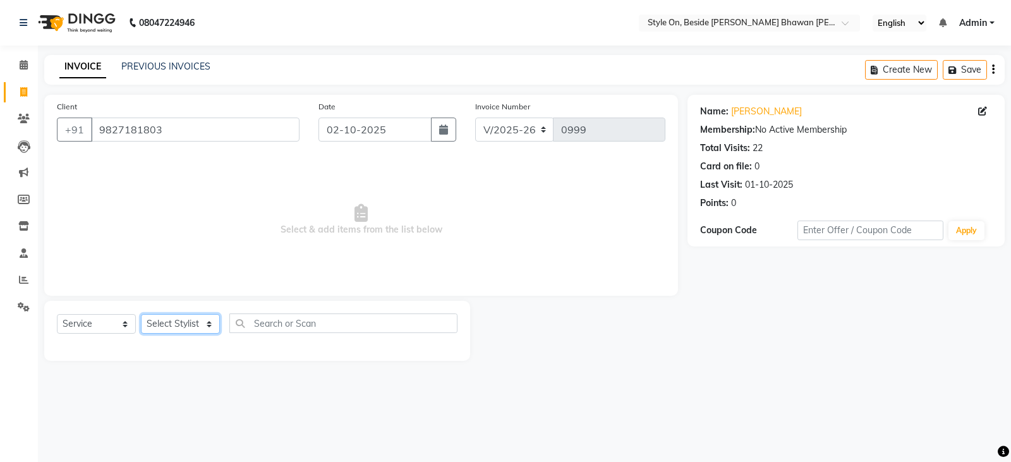
click at [163, 326] on select "Select Stylist [PERSON_NAME] Anju [PERSON_NAME] [PERSON_NAME] [PERSON_NAME] [PE…" at bounding box center [180, 324] width 79 height 20
select select "33220"
click at [141, 314] on select "Select Stylist [PERSON_NAME] Anju [PERSON_NAME] [PERSON_NAME] [PERSON_NAME] [PE…" at bounding box center [180, 324] width 79 height 20
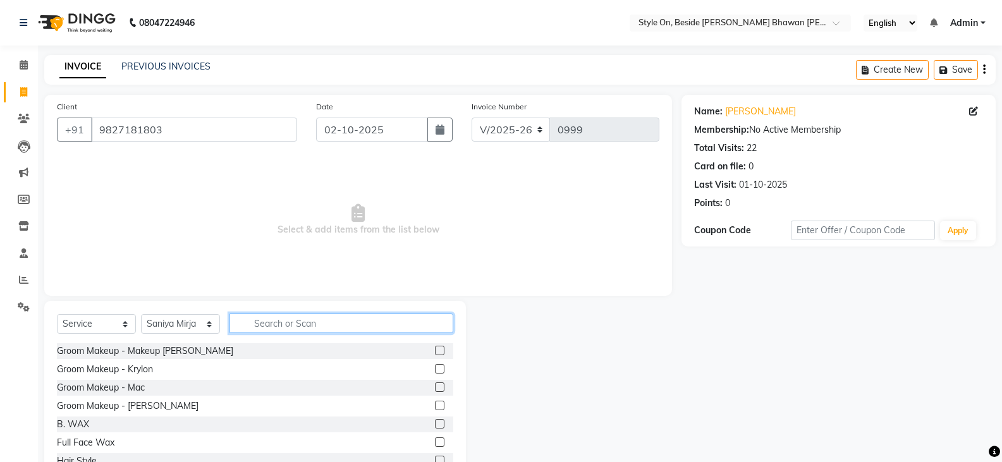
click at [262, 319] on input "text" at bounding box center [341, 324] width 224 height 20
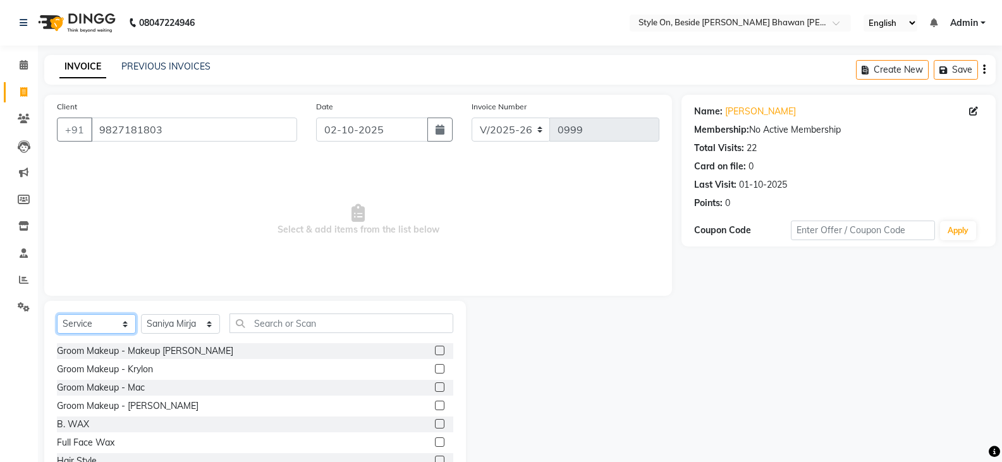
click at [66, 317] on select "Select Service Product Membership Package Voucher Prepaid Gift Card" at bounding box center [96, 324] width 79 height 20
select select "product"
click at [57, 314] on select "Select Service Product Membership Package Voucher Prepaid Gift Card" at bounding box center [96, 324] width 79 height 20
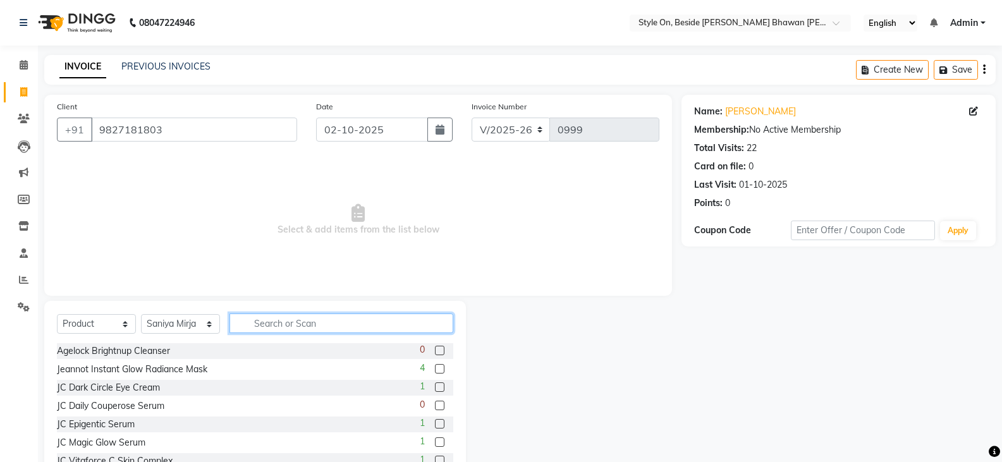
click at [269, 322] on input "text" at bounding box center [341, 324] width 224 height 20
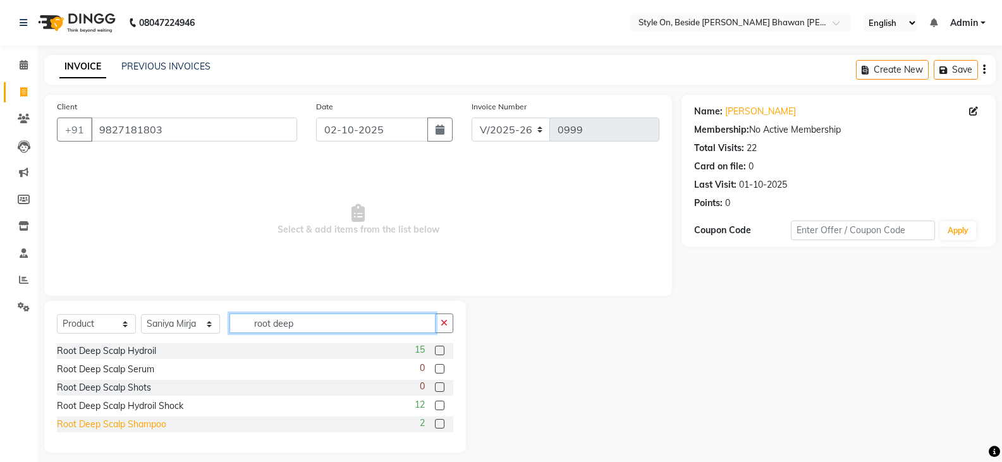
type input "root deep"
click at [150, 424] on div "Root Deep Scalp Shampoo" at bounding box center [111, 424] width 109 height 13
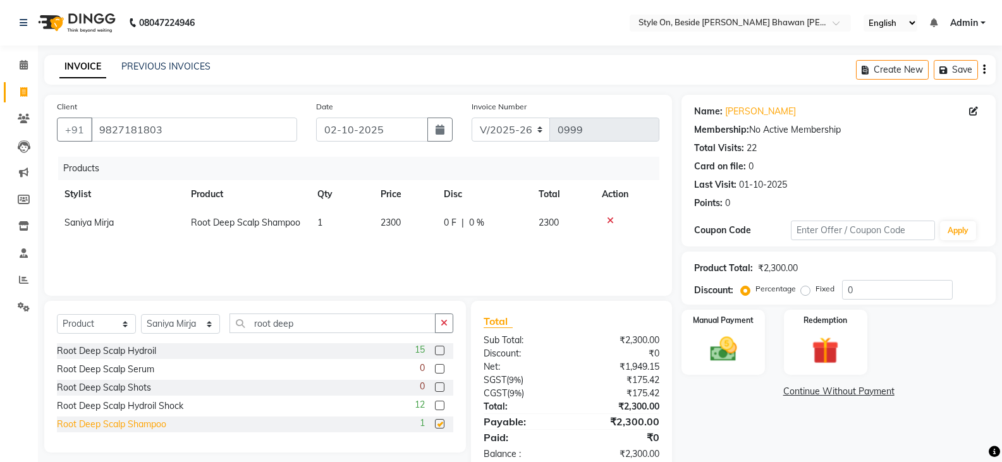
checkbox input "false"
drag, startPoint x: 875, startPoint y: 288, endPoint x: 846, endPoint y: 288, distance: 29.7
click at [846, 288] on input "0" at bounding box center [897, 290] width 111 height 20
type input "10"
click at [800, 435] on div "Name: Juhi Daryani Membership: No Active Membership Total Visits: 22 Card on fi…" at bounding box center [843, 284] width 324 height 379
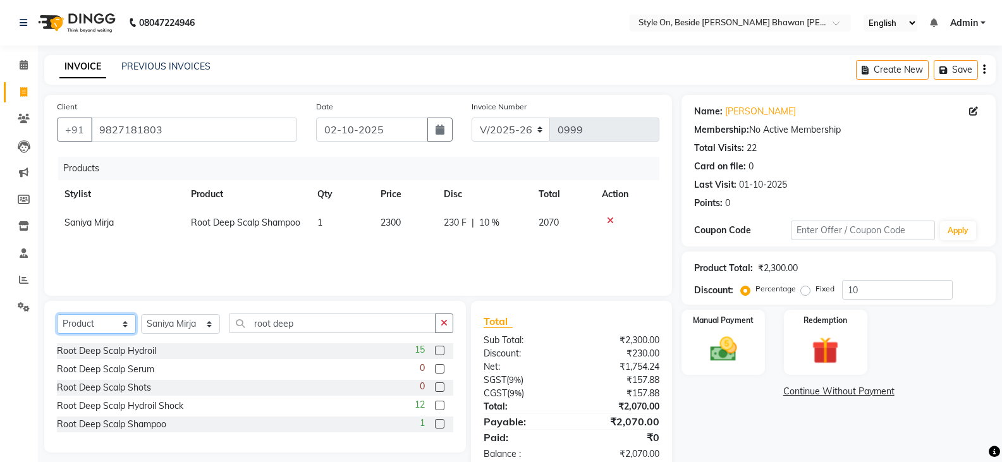
click at [90, 322] on select "Select Service Product Membership Package Voucher Prepaid Gift Card" at bounding box center [96, 324] width 79 height 20
select select "service"
click at [57, 314] on select "Select Service Product Membership Package Voucher Prepaid Gift Card" at bounding box center [96, 324] width 79 height 20
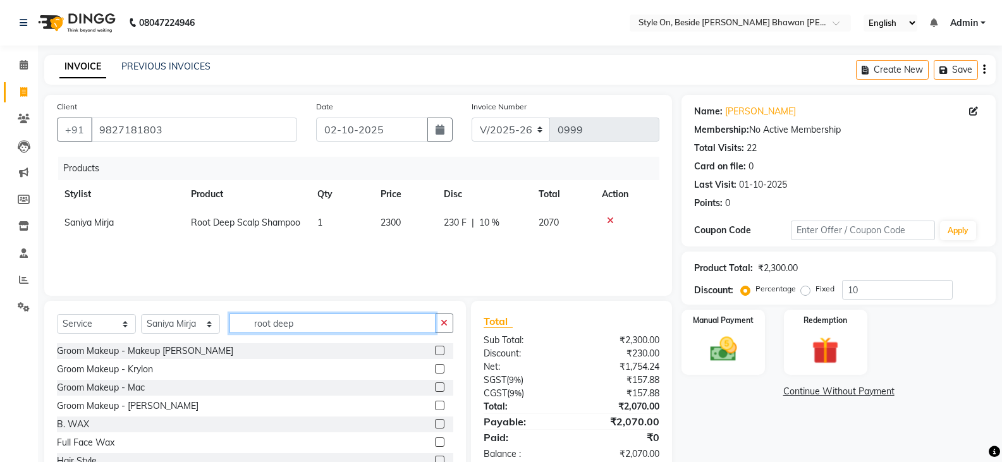
drag, startPoint x: 284, startPoint y: 322, endPoint x: 244, endPoint y: 319, distance: 39.9
click at [244, 319] on input "root deep" at bounding box center [332, 324] width 206 height 20
type input "bl"
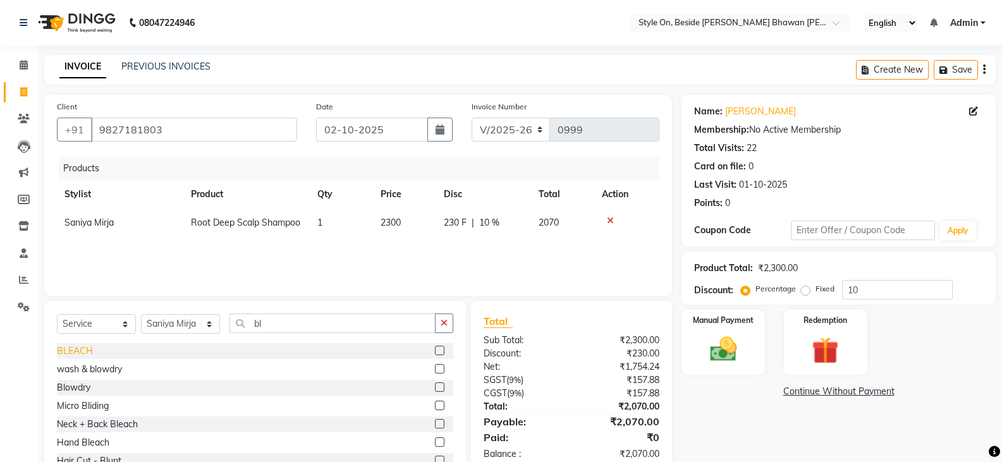
click at [60, 349] on div "BLEACH" at bounding box center [75, 351] width 36 height 13
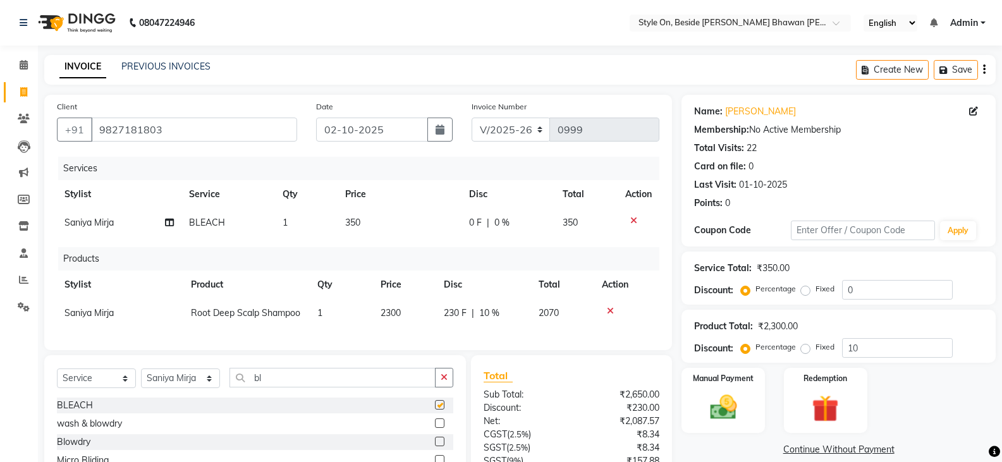
checkbox input "false"
click at [362, 223] on td "350" at bounding box center [400, 223] width 125 height 28
select select "33220"
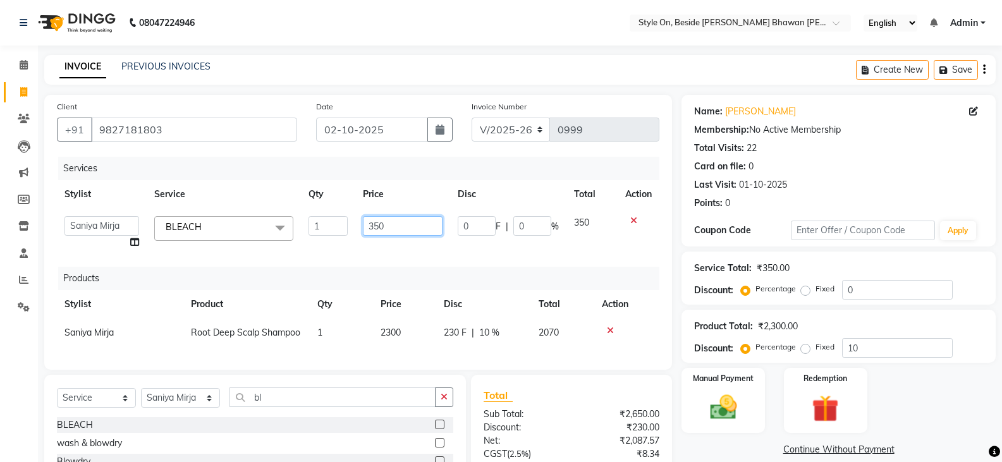
drag, startPoint x: 407, startPoint y: 221, endPoint x: 358, endPoint y: 230, distance: 50.1
click at [358, 230] on td "350" at bounding box center [402, 233] width 94 height 48
type input "500"
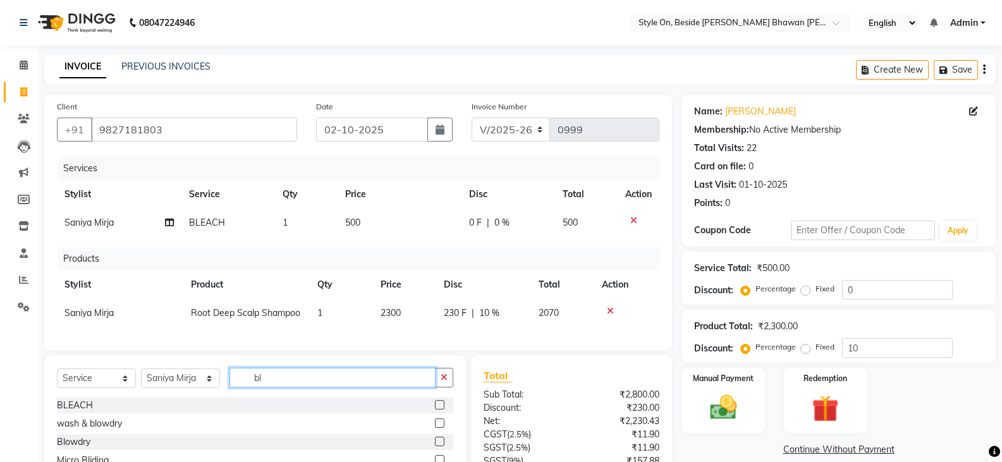
drag, startPoint x: 271, startPoint y: 406, endPoint x: 254, endPoint y: 400, distance: 18.2
click at [253, 398] on div "Select Service Product Membership Package Voucher Prepaid Gift Card Select Styl…" at bounding box center [255, 383] width 396 height 30
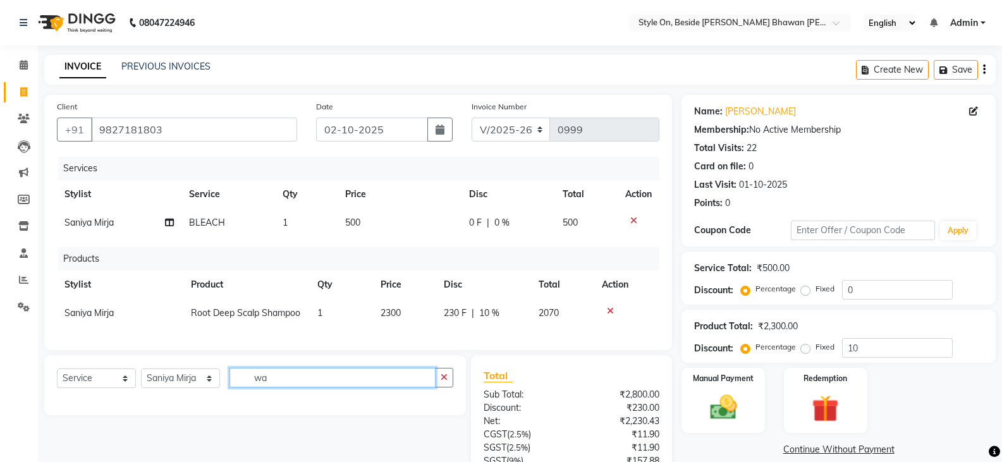
type input "w"
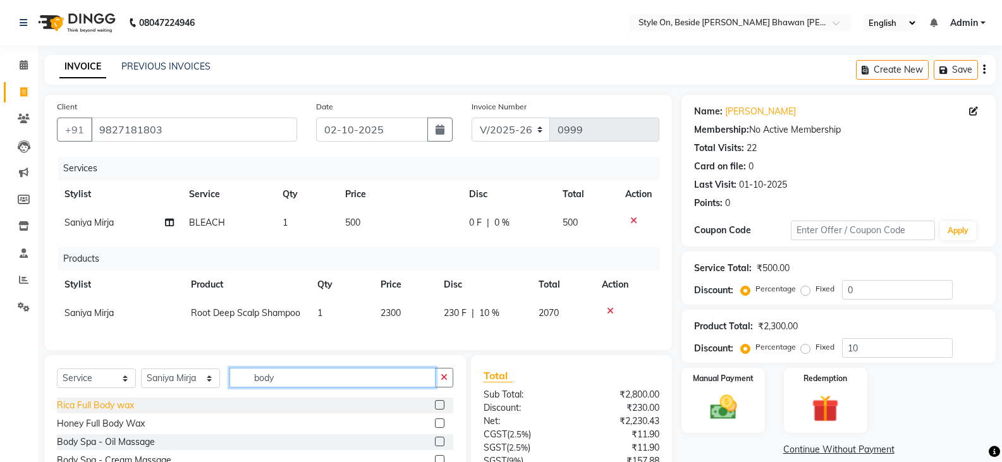
type input "body"
click at [119, 412] on div "Rica Full Body wax" at bounding box center [95, 405] width 77 height 13
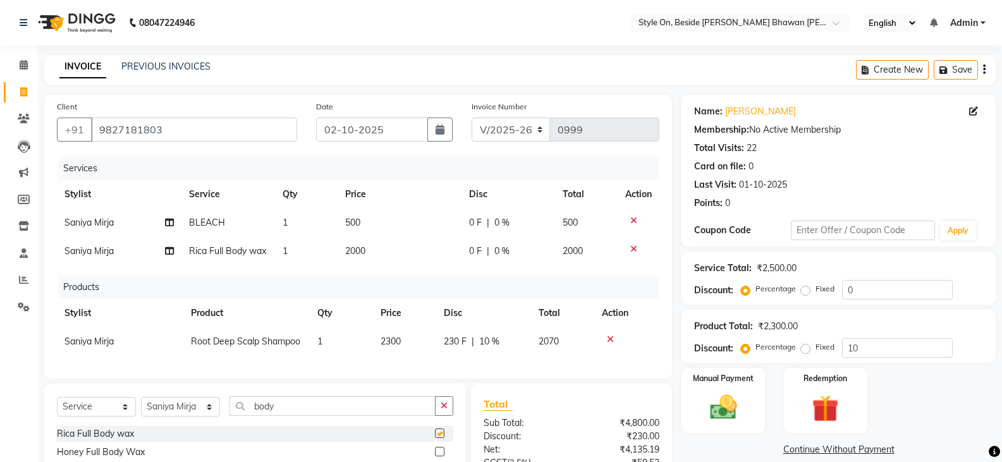
checkbox input "false"
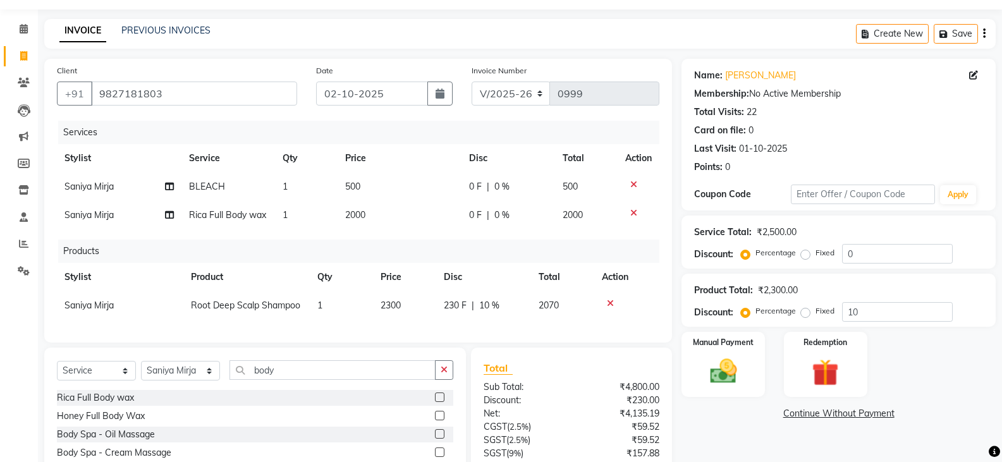
scroll to position [99, 0]
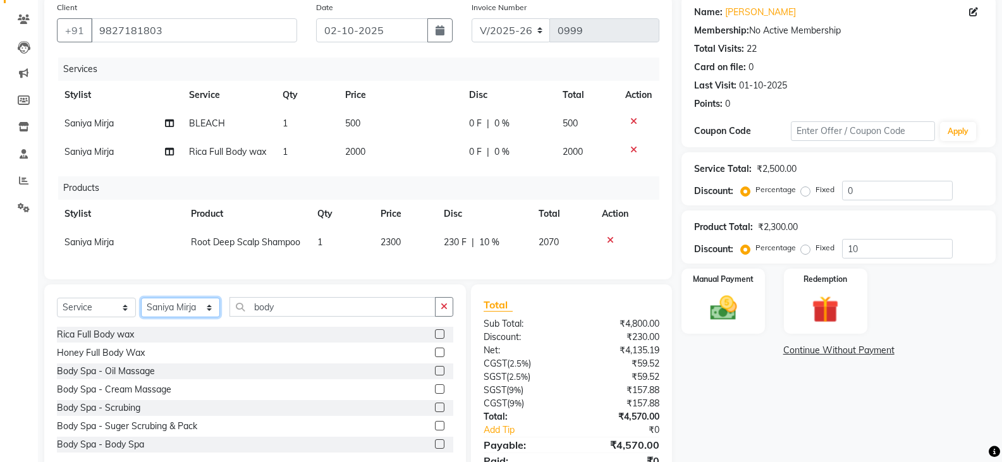
click at [176, 317] on select "Select Stylist [PERSON_NAME] Anju [PERSON_NAME] [PERSON_NAME] [PERSON_NAME] [PE…" at bounding box center [180, 308] width 79 height 20
select select "27821"
click at [141, 307] on select "Select Stylist [PERSON_NAME] Anju [PERSON_NAME] [PERSON_NAME] [PERSON_NAME] [PE…" at bounding box center [180, 308] width 79 height 20
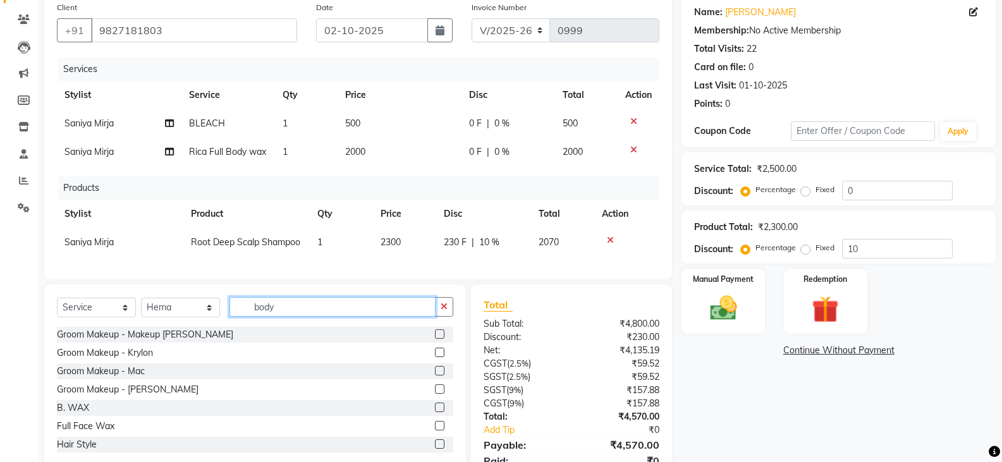
drag, startPoint x: 276, startPoint y: 312, endPoint x: 247, endPoint y: 318, distance: 29.8
click at [247, 317] on input "body" at bounding box center [332, 307] width 206 height 20
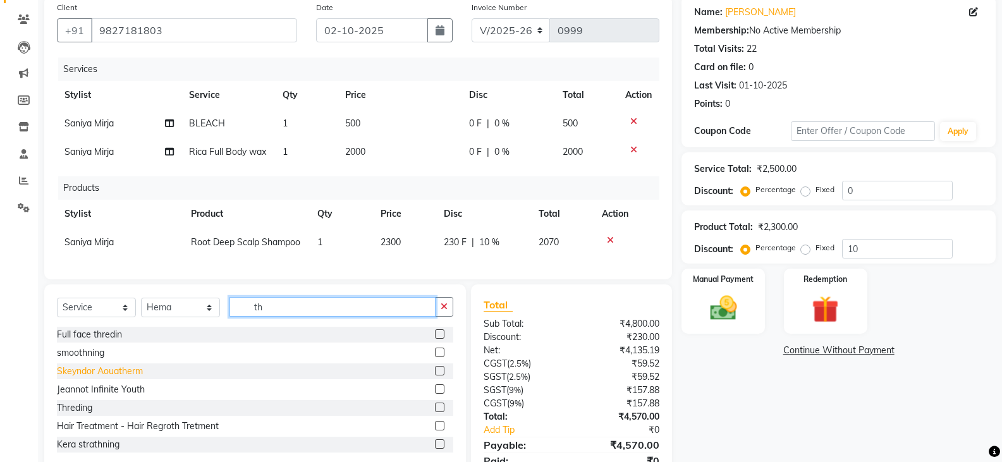
type input "th"
click at [75, 414] on div "Threding" at bounding box center [74, 407] width 35 height 13
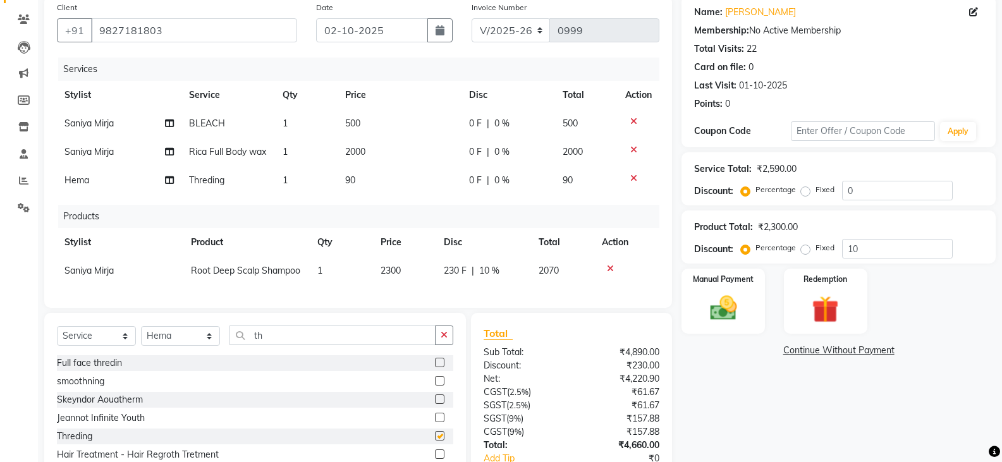
checkbox input "false"
click at [376, 186] on td "90" at bounding box center [400, 180] width 125 height 28
select select "27821"
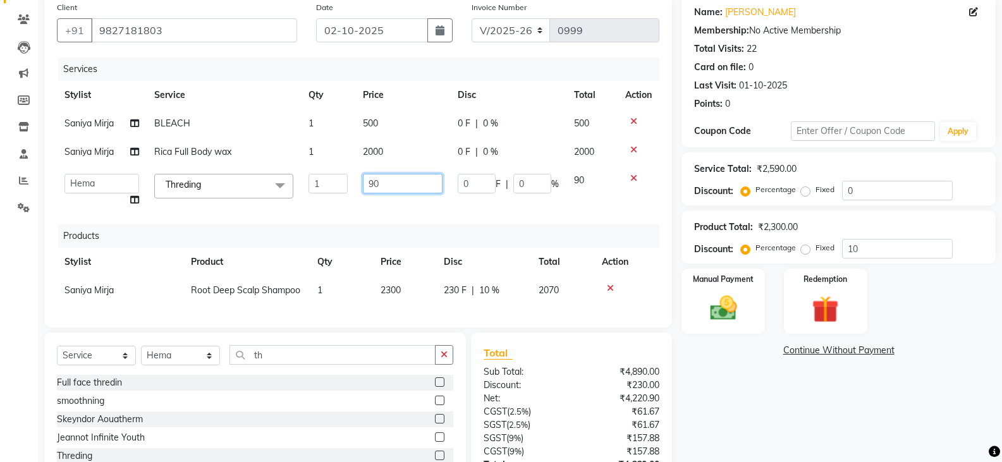
drag, startPoint x: 381, startPoint y: 185, endPoint x: 365, endPoint y: 183, distance: 16.0
click at [365, 183] on input "90" at bounding box center [402, 184] width 79 height 20
type input "100"
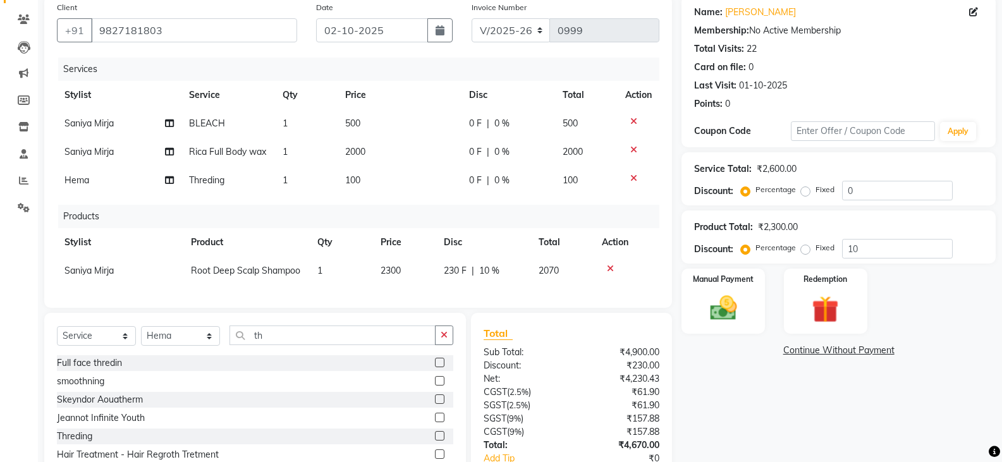
click at [778, 391] on div "Name: Juhi Daryani Membership: No Active Membership Total Visits: 22 Card on fi…" at bounding box center [843, 261] width 324 height 530
click at [734, 311] on img at bounding box center [722, 308] width 45 height 32
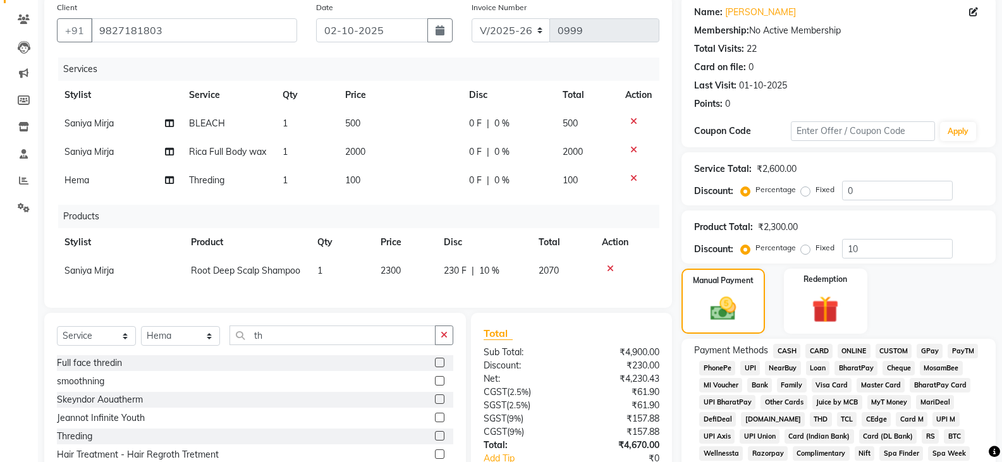
click at [787, 346] on span "CASH" at bounding box center [786, 351] width 27 height 15
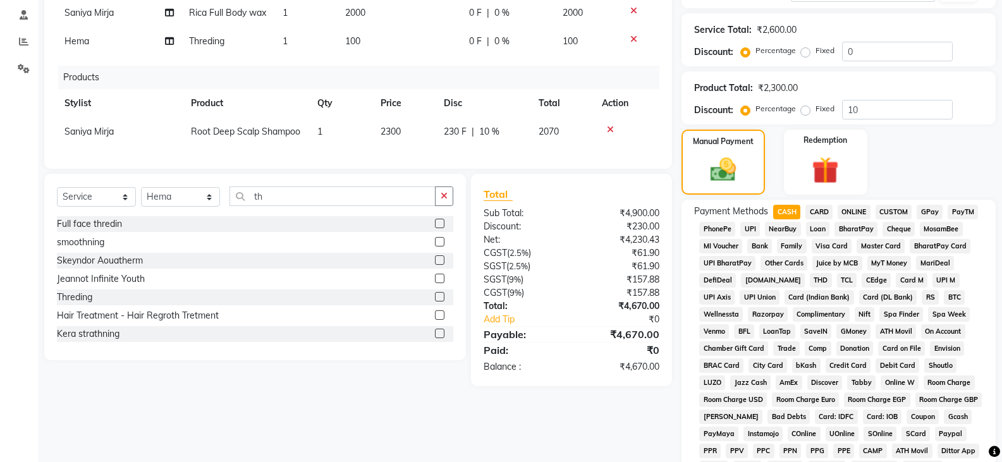
scroll to position [470, 0]
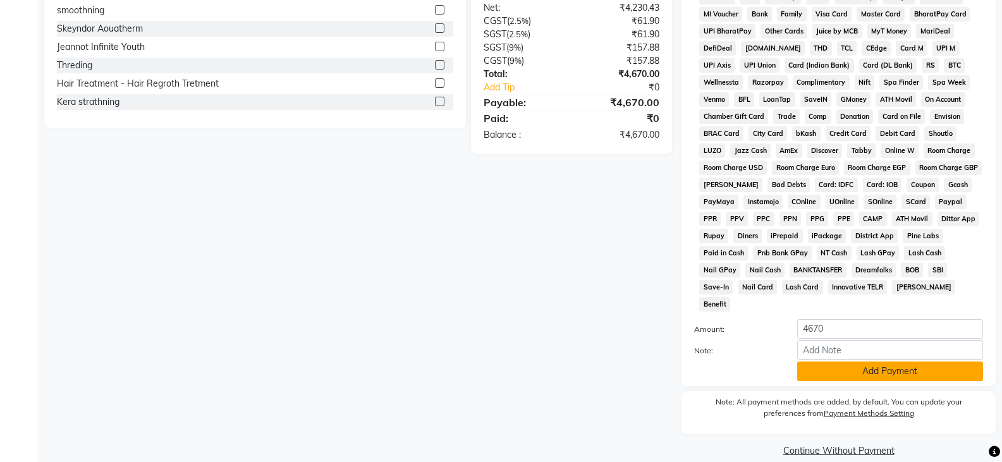
click at [839, 362] on button "Add Payment" at bounding box center [890, 372] width 186 height 20
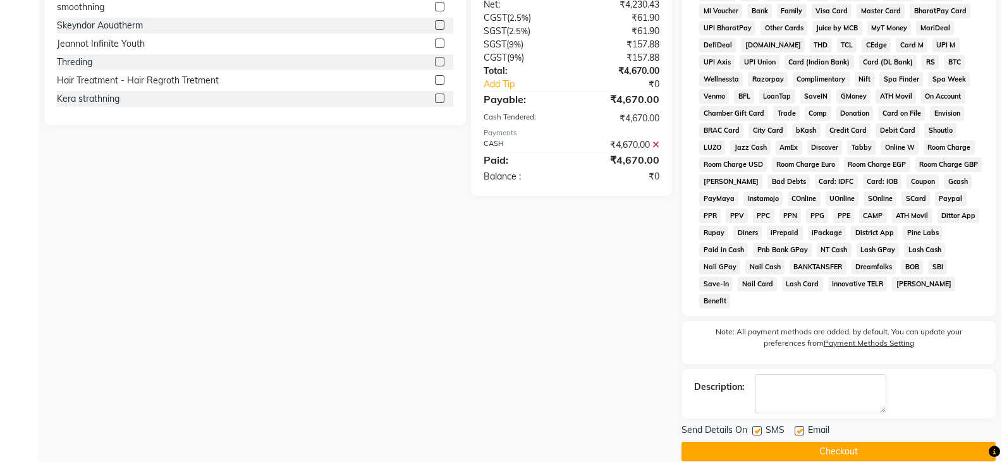
scroll to position [475, 0]
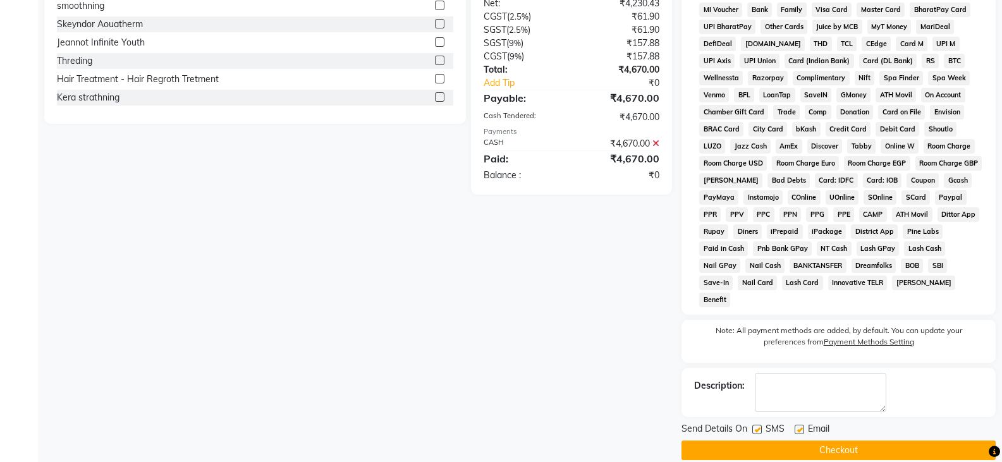
click at [839, 441] on button "Checkout" at bounding box center [838, 451] width 314 height 20
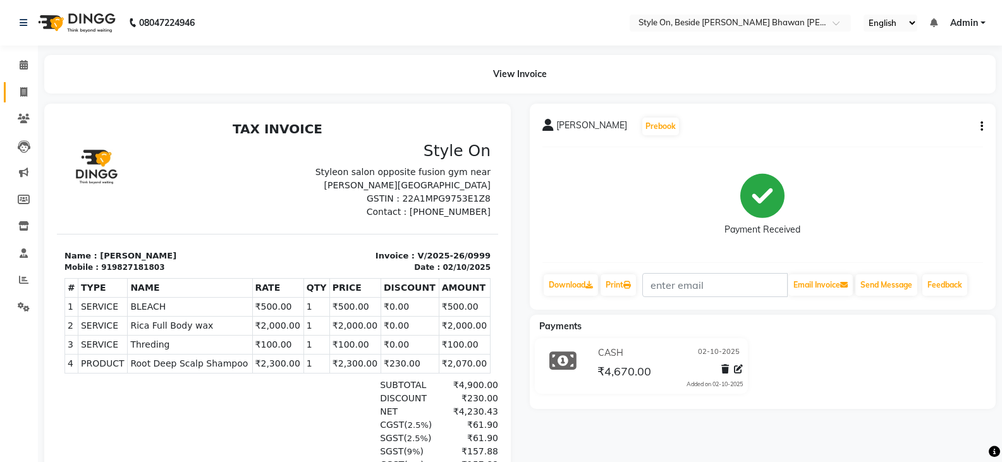
click at [21, 83] on link "Invoice" at bounding box center [19, 92] width 30 height 21
select select "4700"
select select "service"
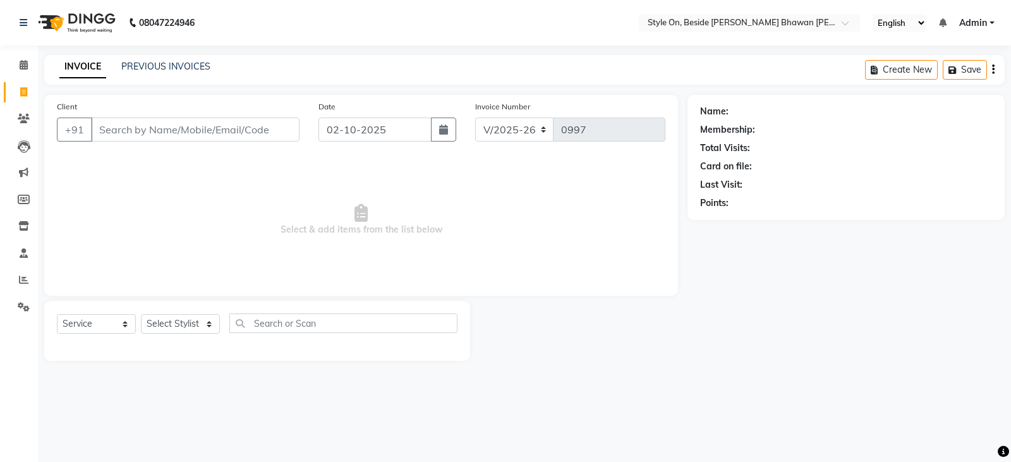
select select "4700"
select select "service"
click at [259, 130] on input "Client" at bounding box center [195, 130] width 209 height 24
type input "9399115163"
click at [258, 127] on span "Add Client" at bounding box center [267, 129] width 50 height 13
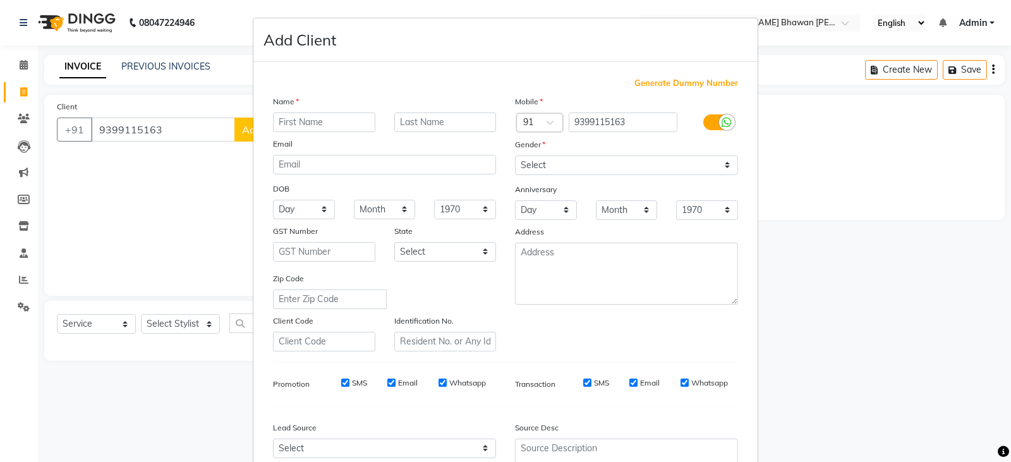
click at [322, 116] on input "text" at bounding box center [324, 123] width 102 height 20
type input "uma"
click at [410, 121] on input "text" at bounding box center [445, 123] width 102 height 20
type input "yado"
click at [532, 166] on select "Select Male Female Other Prefer Not To Say" at bounding box center [626, 166] width 223 height 20
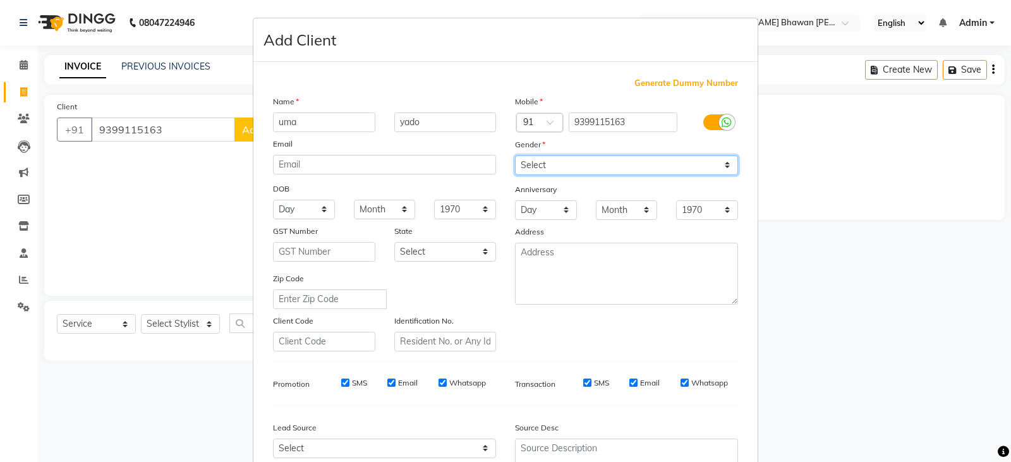
select select "female"
click at [515, 156] on select "Select Male Female Other Prefer Not To Say" at bounding box center [626, 166] width 223 height 20
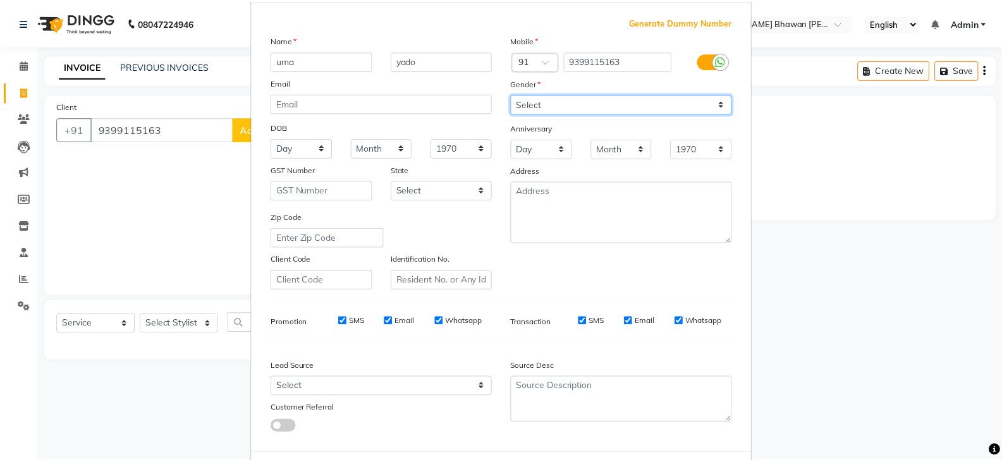
scroll to position [121, 0]
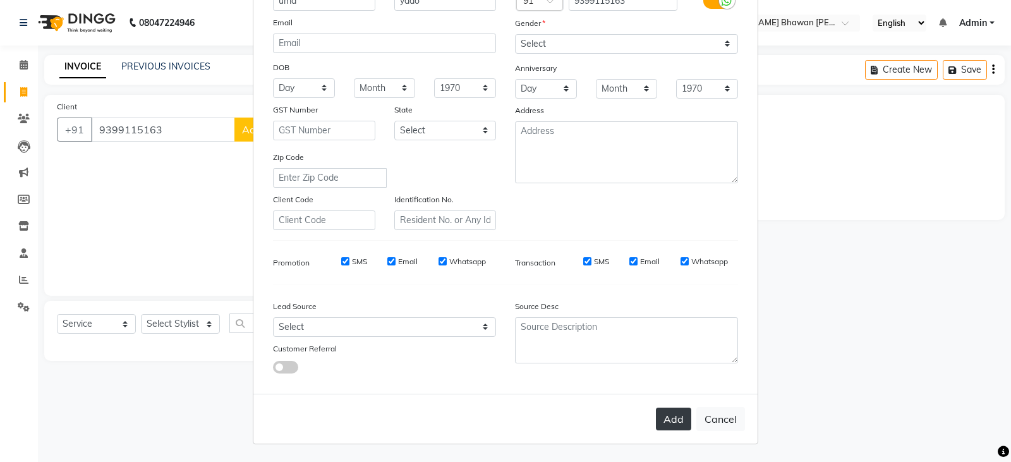
click at [669, 424] on button "Add" at bounding box center [673, 419] width 35 height 23
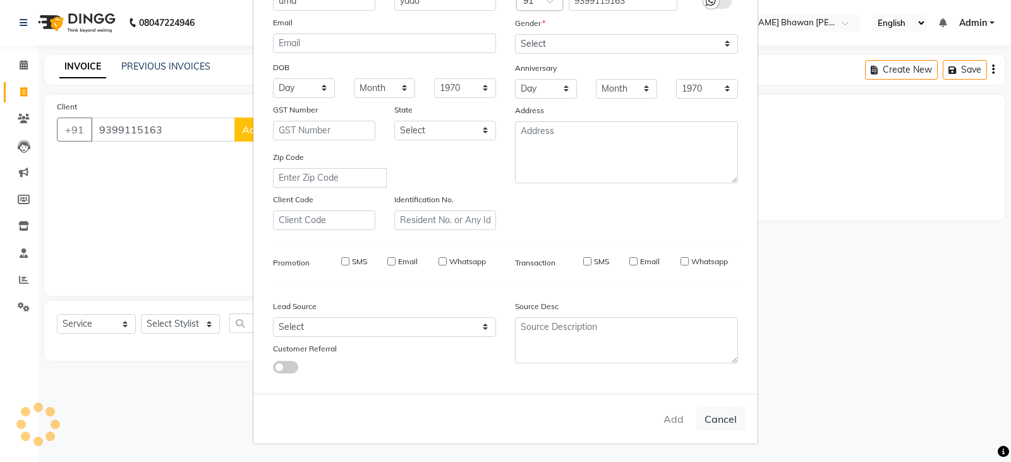
select select
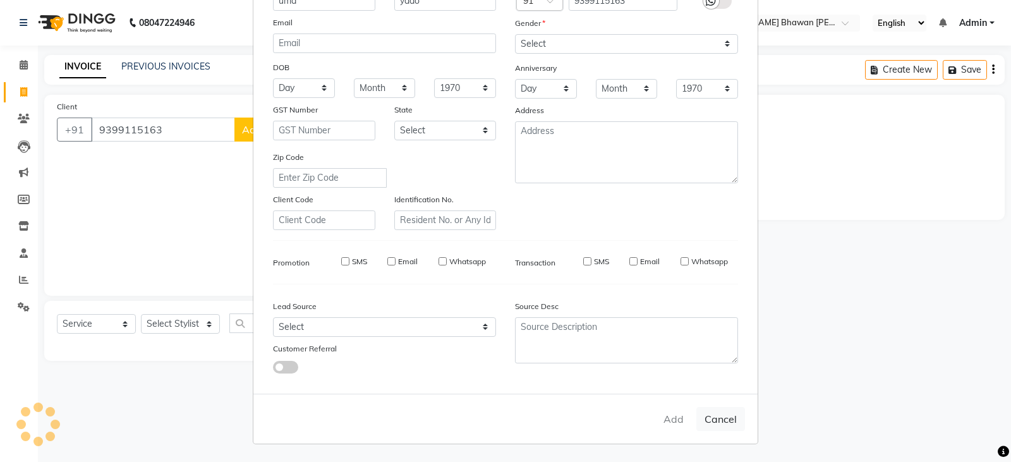
select select
checkbox input "false"
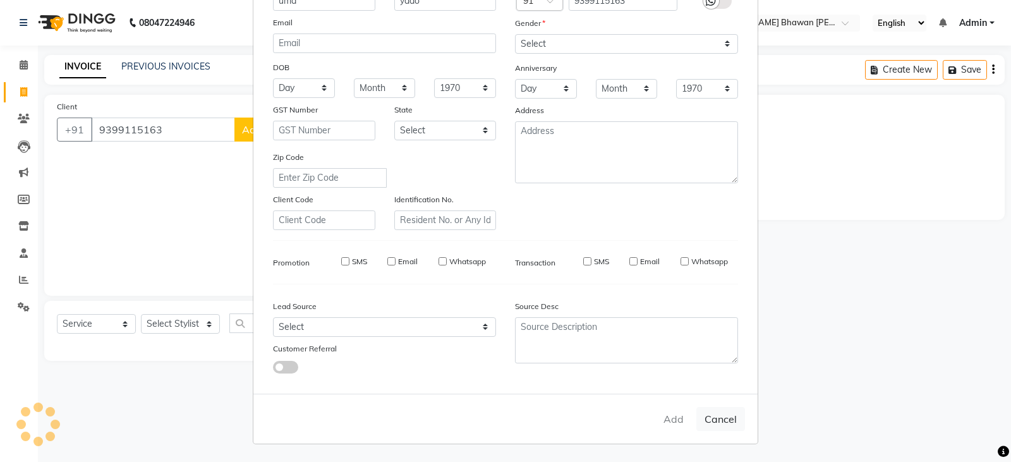
checkbox input "false"
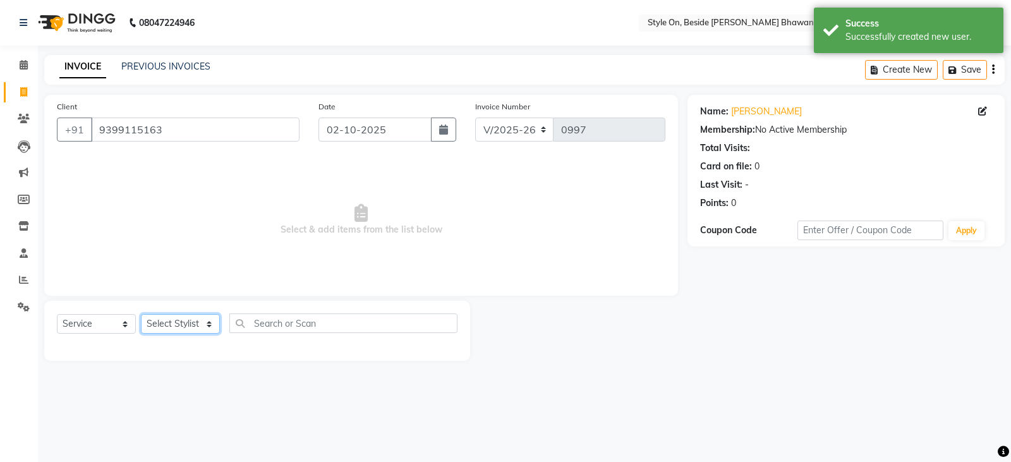
click at [195, 328] on select "Select Stylist [PERSON_NAME] Anju [PERSON_NAME] [PERSON_NAME] [PERSON_NAME] [PE…" at bounding box center [180, 324] width 79 height 20
select select "27828"
click at [141, 314] on select "Select Stylist [PERSON_NAME] Anju [PERSON_NAME] [PERSON_NAME] [PERSON_NAME] [PE…" at bounding box center [180, 324] width 79 height 20
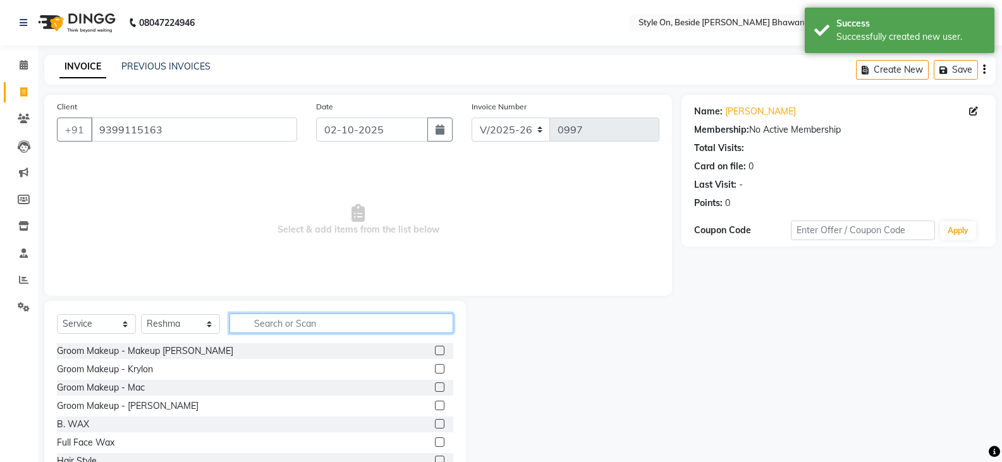
click at [272, 322] on input "text" at bounding box center [341, 324] width 224 height 20
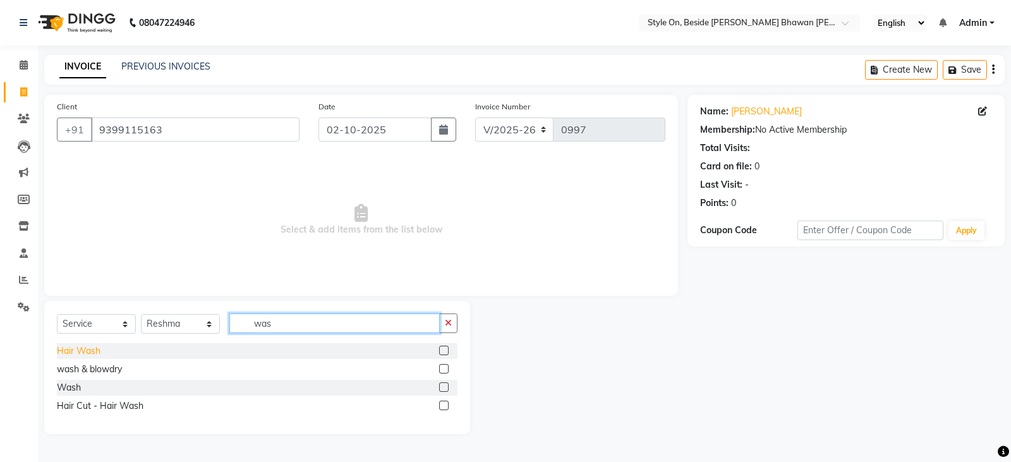
type input "was"
click at [70, 349] on div "Hair Wash" at bounding box center [79, 351] width 44 height 13
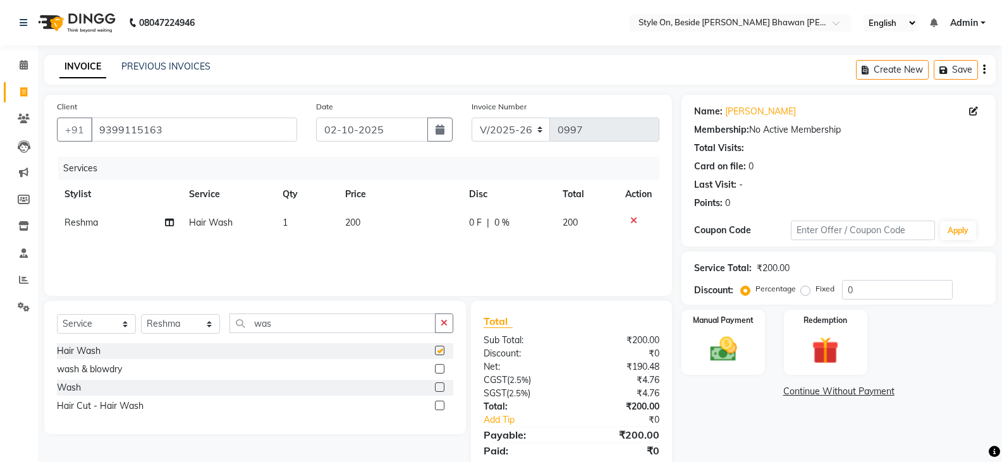
checkbox input "false"
click at [379, 228] on td "200" at bounding box center [400, 223] width 125 height 28
select select "27828"
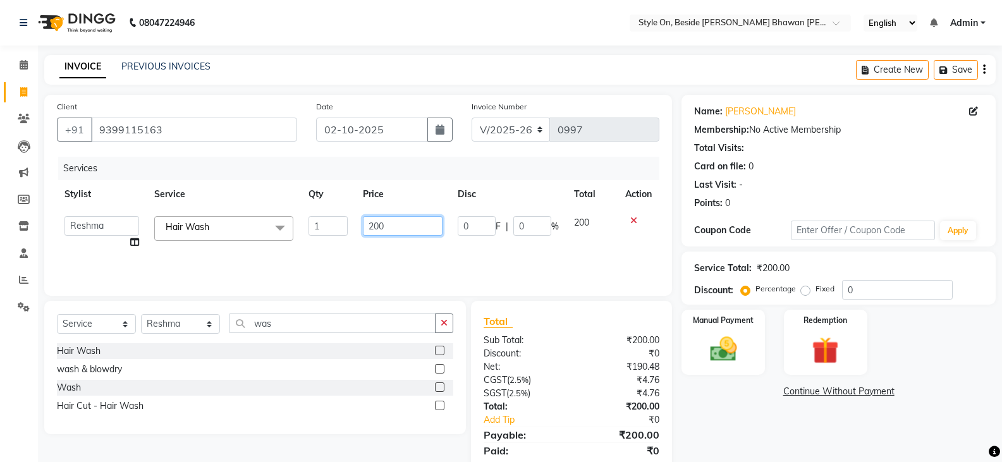
drag, startPoint x: 388, startPoint y: 226, endPoint x: 360, endPoint y: 222, distance: 28.7
click at [360, 222] on td "200" at bounding box center [402, 233] width 94 height 48
type input "250"
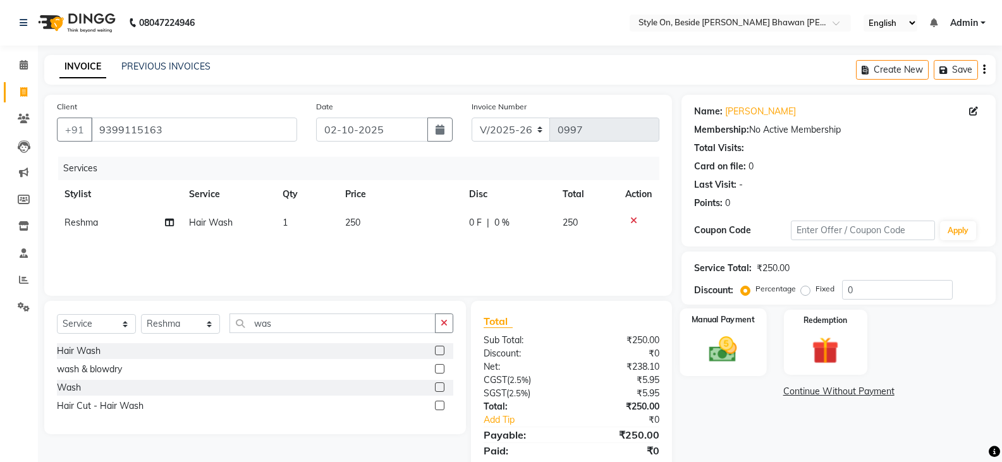
click at [738, 359] on img at bounding box center [722, 349] width 45 height 32
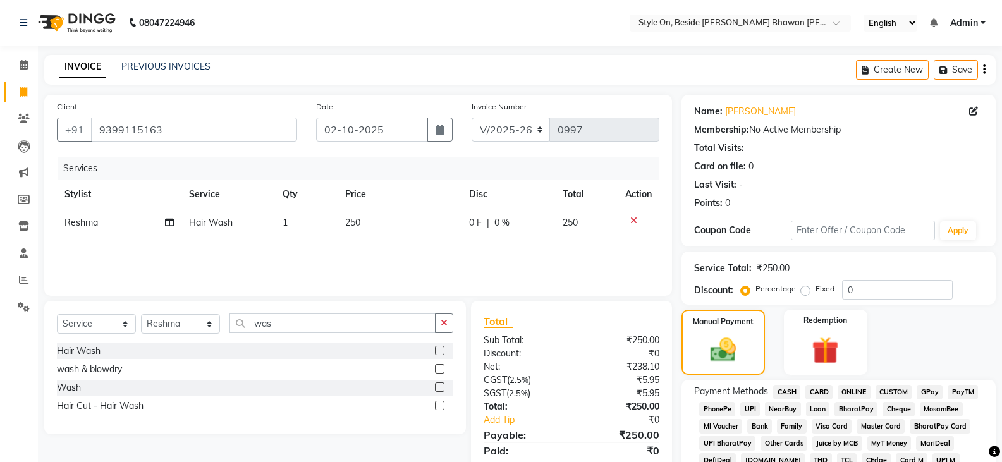
click at [786, 391] on span "CASH" at bounding box center [786, 392] width 27 height 15
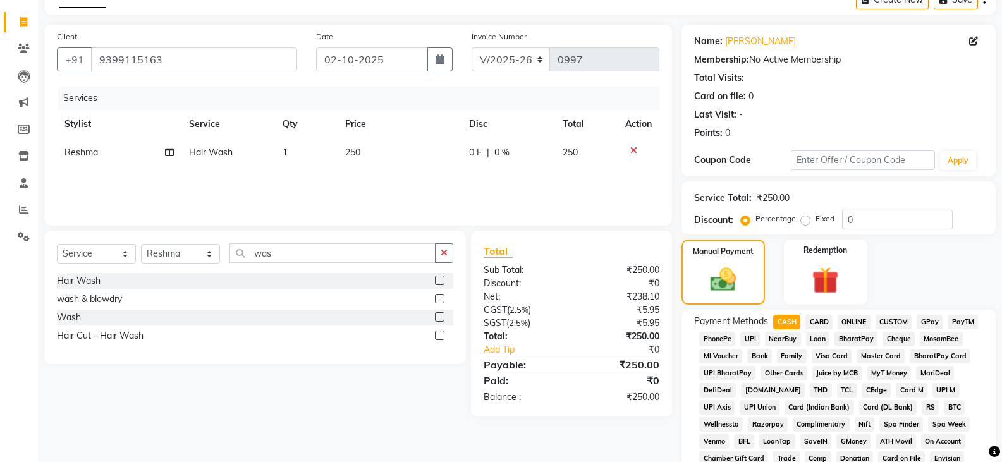
scroll to position [379, 0]
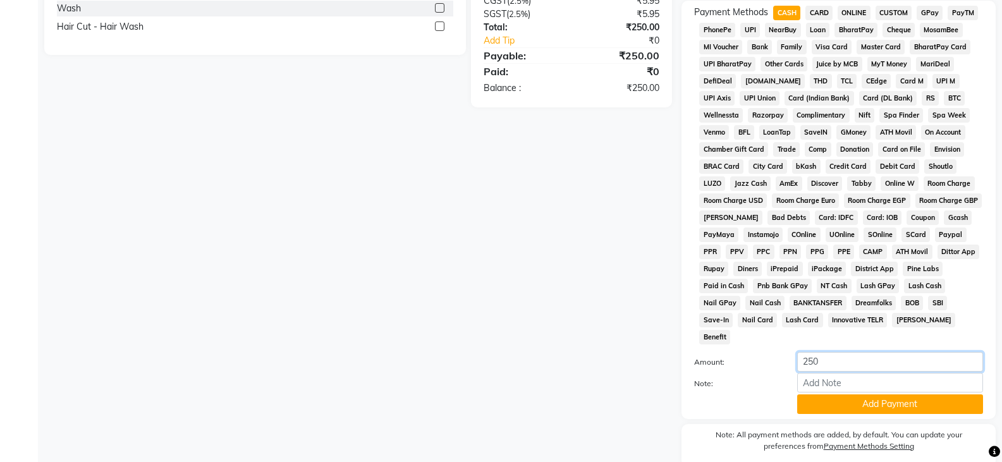
drag, startPoint x: 831, startPoint y: 345, endPoint x: 800, endPoint y: 339, distance: 31.5
click at [800, 352] on input "250" at bounding box center [890, 362] width 186 height 20
type input "100"
click at [879, 394] on button "Add Payment" at bounding box center [890, 404] width 186 height 20
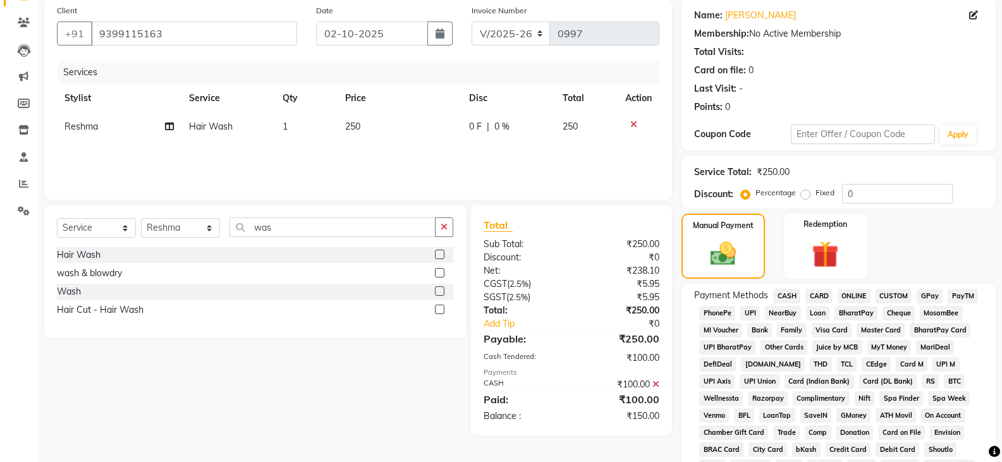
scroll to position [63, 0]
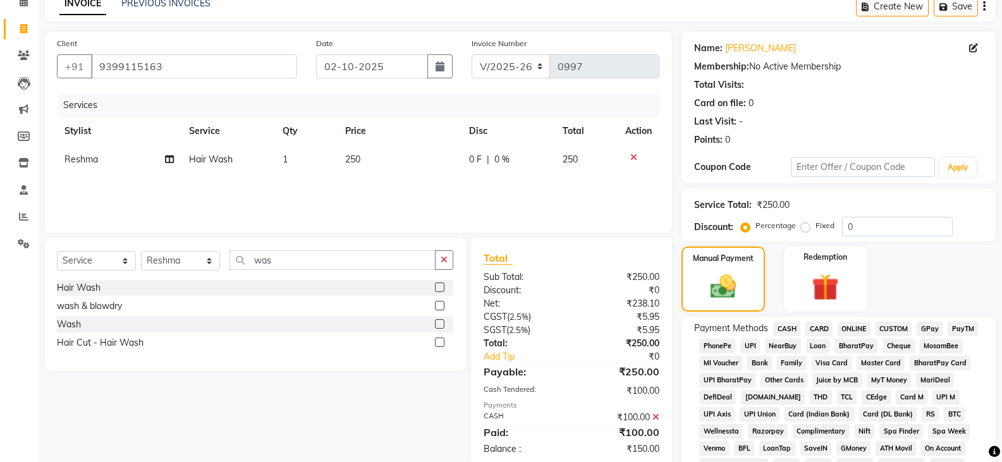
click at [972, 326] on span "PayTM" at bounding box center [963, 329] width 30 height 15
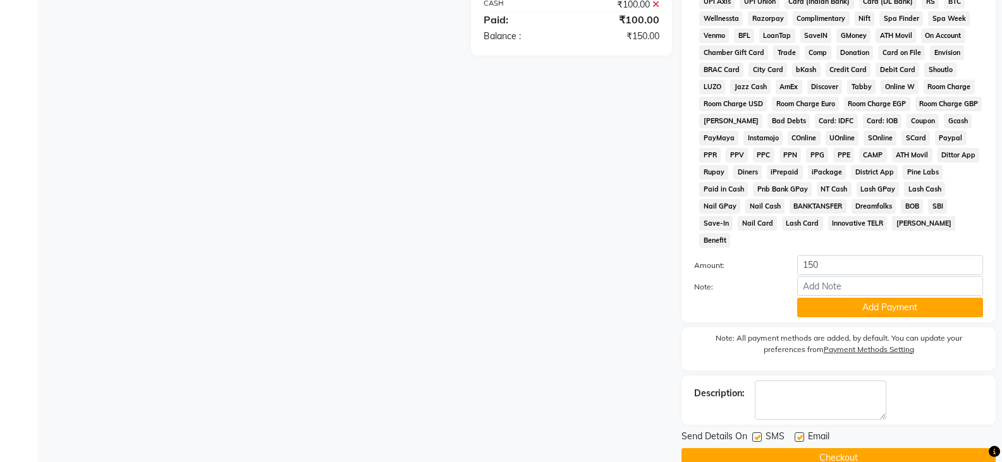
scroll to position [484, 0]
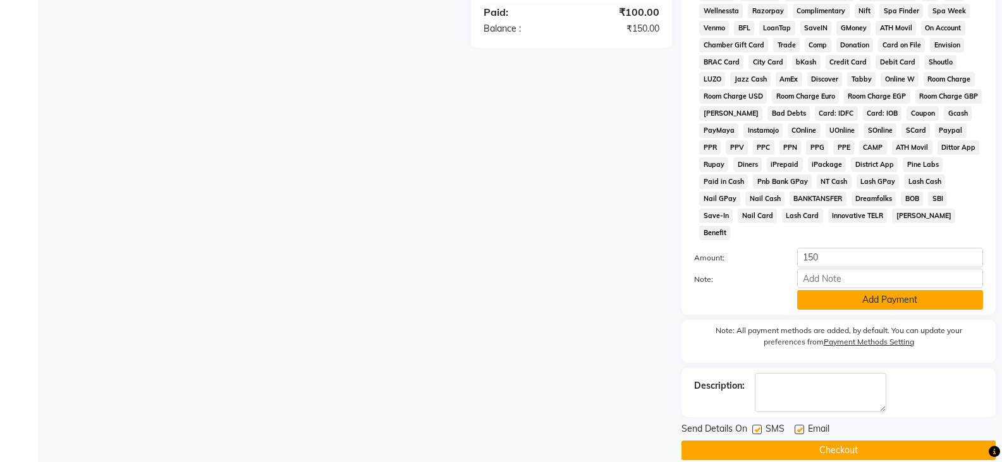
click at [903, 290] on button "Add Payment" at bounding box center [890, 300] width 186 height 20
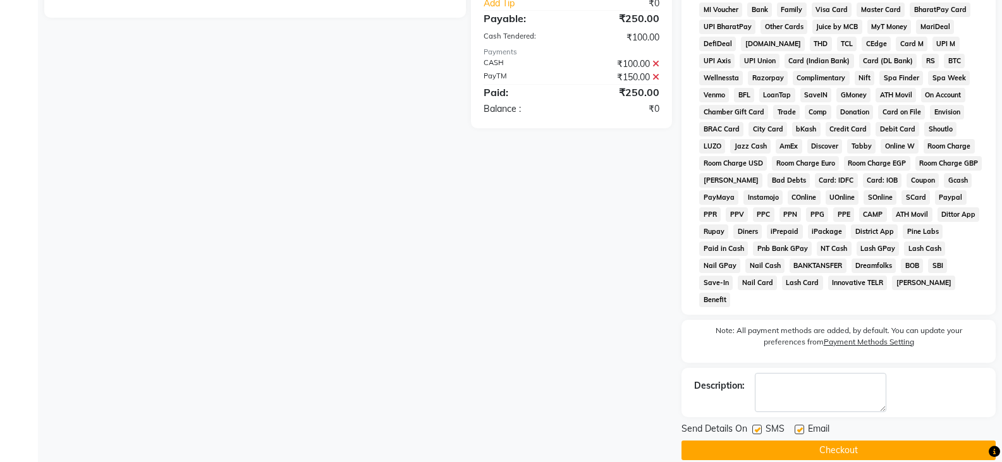
click at [832, 441] on button "Checkout" at bounding box center [838, 451] width 314 height 20
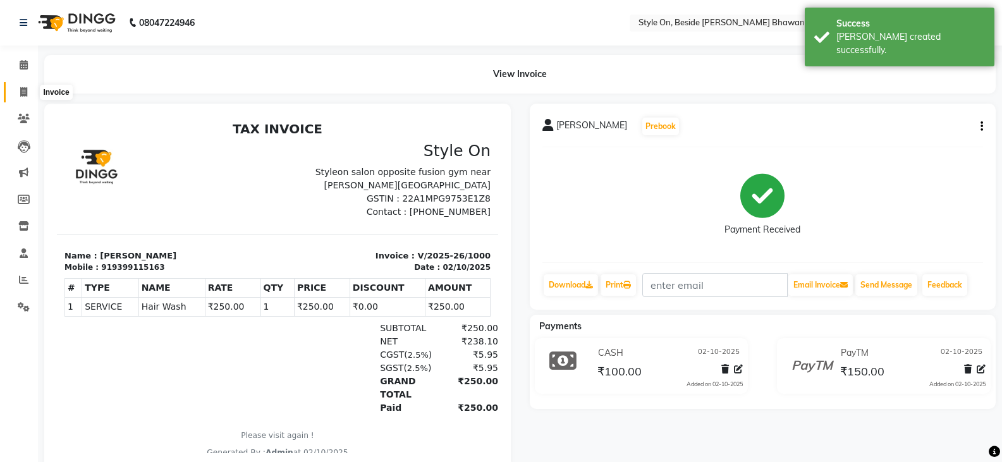
click at [23, 90] on icon at bounding box center [23, 91] width 7 height 9
select select "4700"
select select "service"
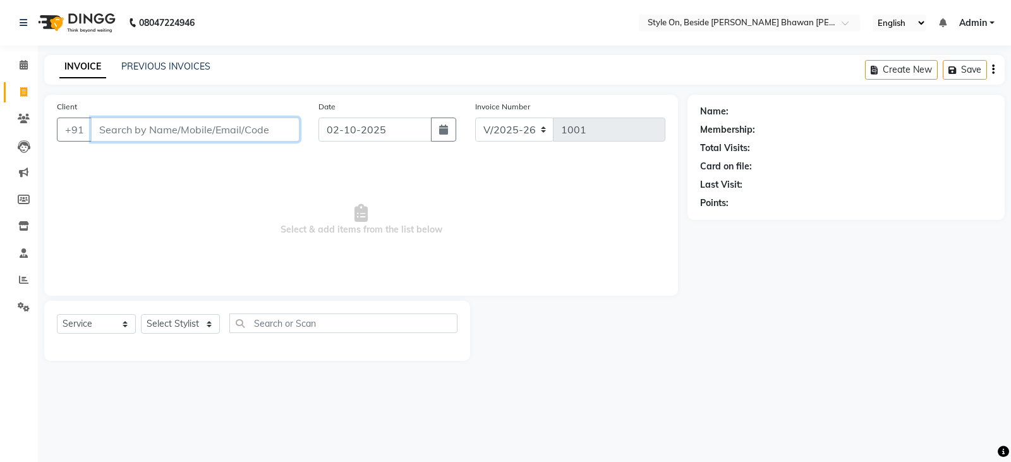
click at [168, 131] on input "Client" at bounding box center [195, 130] width 209 height 24
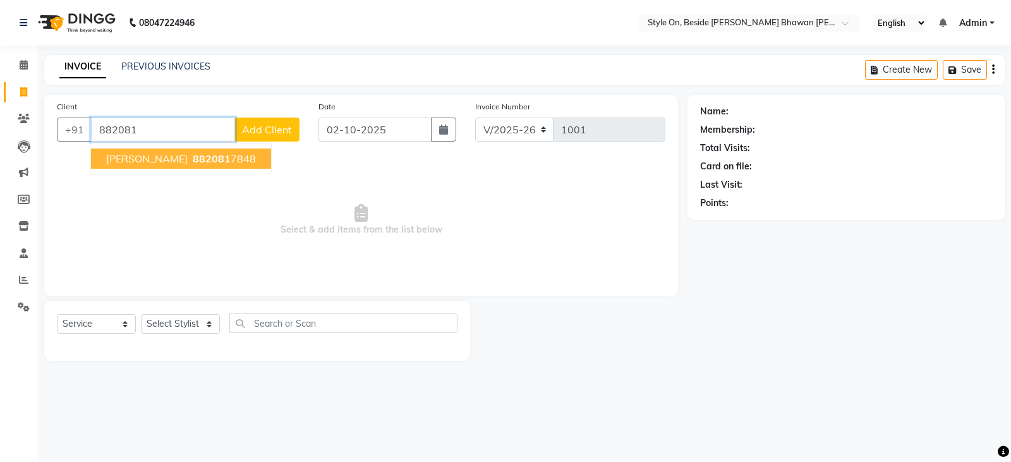
click at [152, 162] on span "Charu Pareek" at bounding box center [147, 158] width 82 height 13
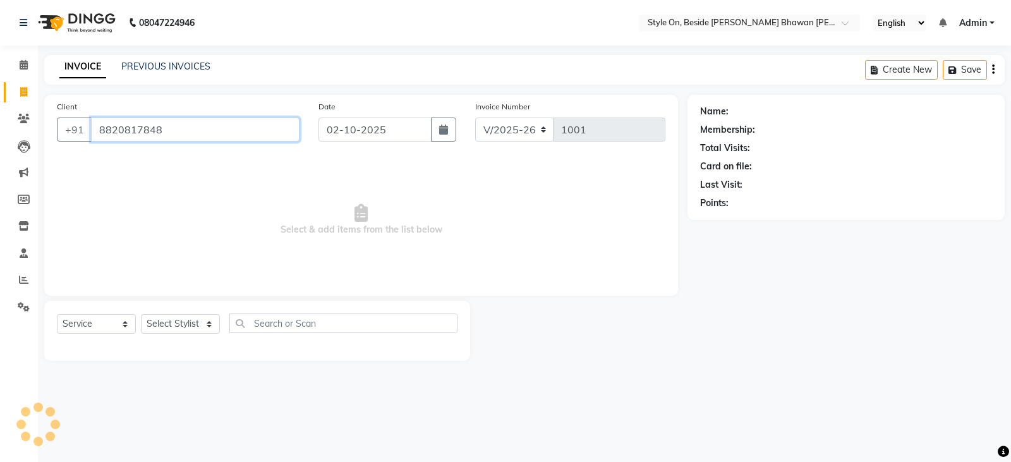
type input "8820817848"
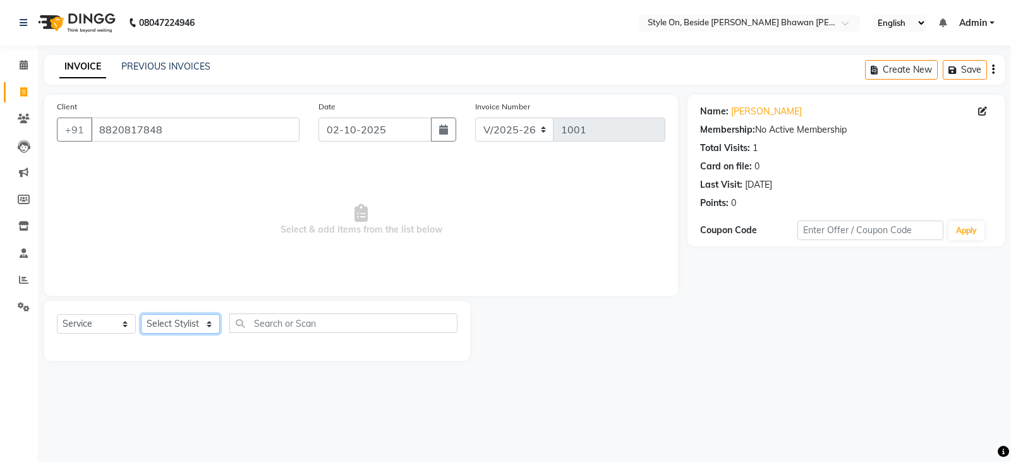
click at [174, 326] on select "Select Stylist [PERSON_NAME] Anju [PERSON_NAME] [PERSON_NAME] [PERSON_NAME] [PE…" at bounding box center [180, 324] width 79 height 20
select select "33220"
click at [141, 314] on select "Select Stylist [PERSON_NAME] Anju [PERSON_NAME] [PERSON_NAME] [PERSON_NAME] [PE…" at bounding box center [180, 324] width 79 height 20
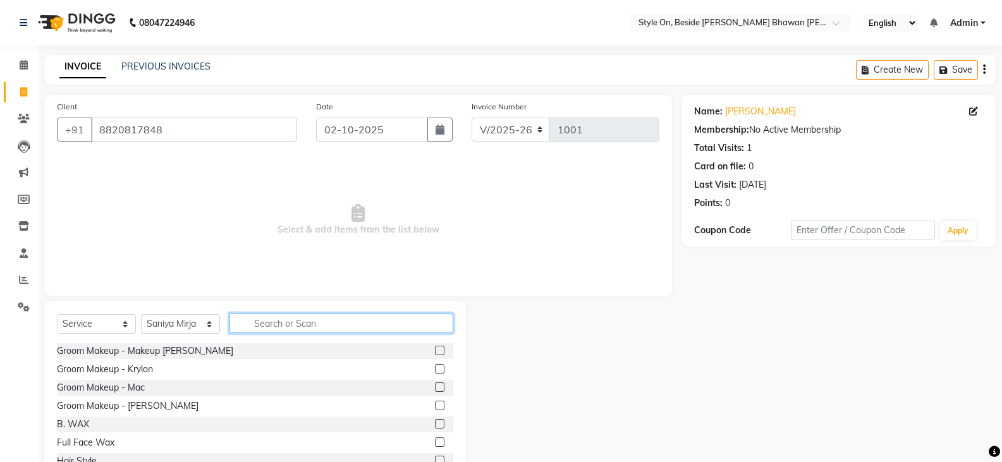
click at [268, 326] on input "text" at bounding box center [341, 324] width 224 height 20
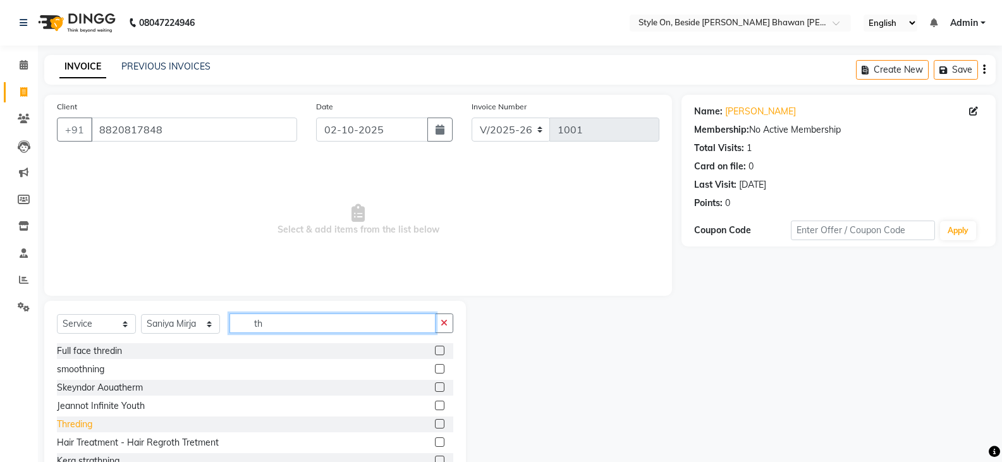
type input "th"
click at [88, 418] on div "Threding" at bounding box center [74, 424] width 35 height 13
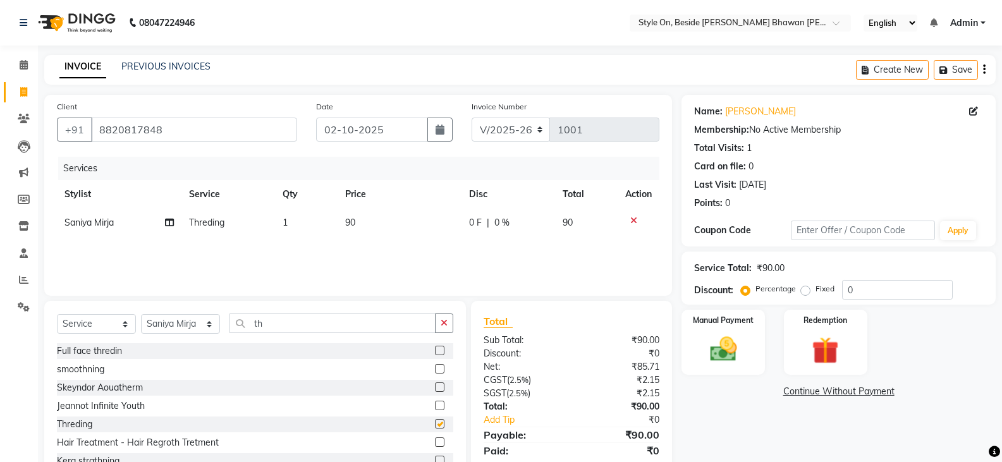
checkbox input "false"
click at [362, 217] on td "90" at bounding box center [400, 223] width 125 height 28
select select "33220"
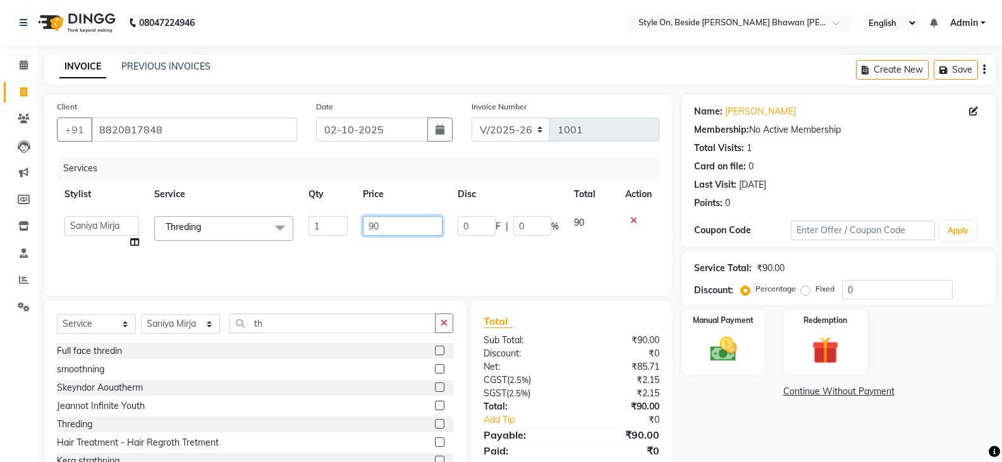
drag, startPoint x: 379, startPoint y: 219, endPoint x: 365, endPoint y: 223, distance: 14.4
click at [365, 223] on input "90" at bounding box center [402, 226] width 79 height 20
type input "60"
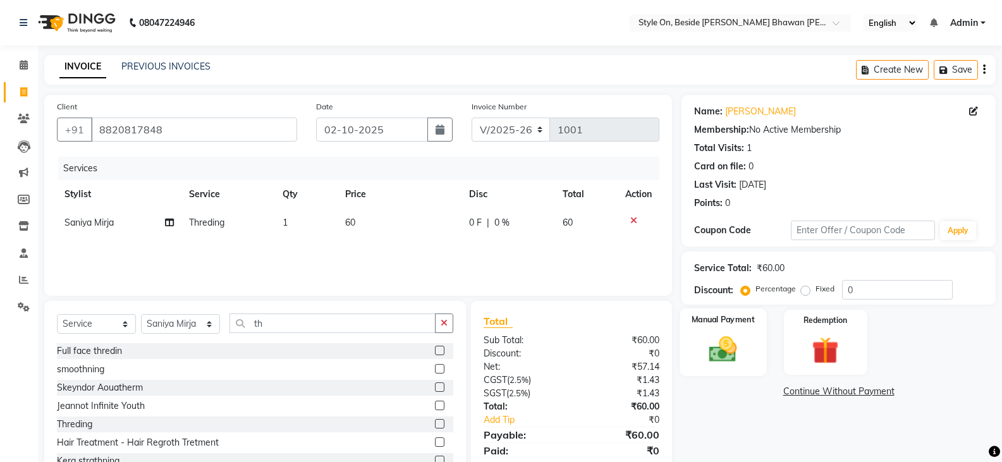
click at [733, 355] on img at bounding box center [722, 349] width 45 height 32
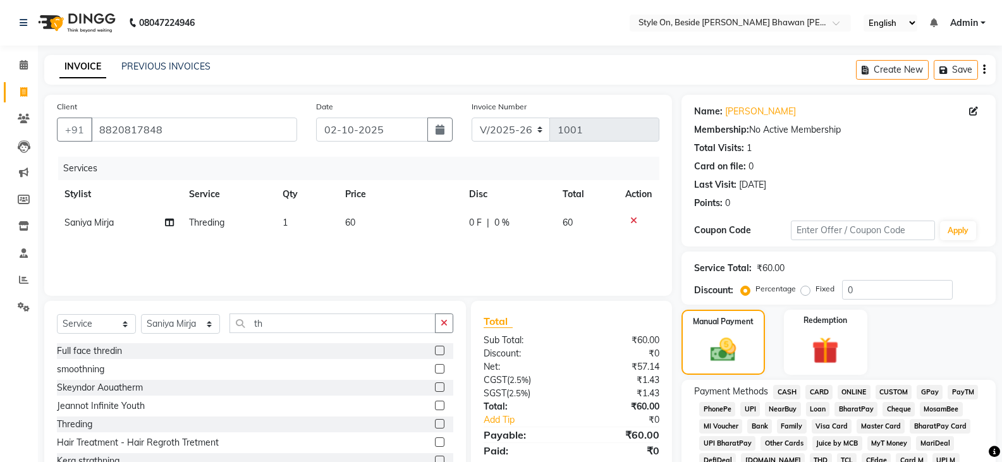
click at [964, 391] on span "PayTM" at bounding box center [963, 392] width 30 height 15
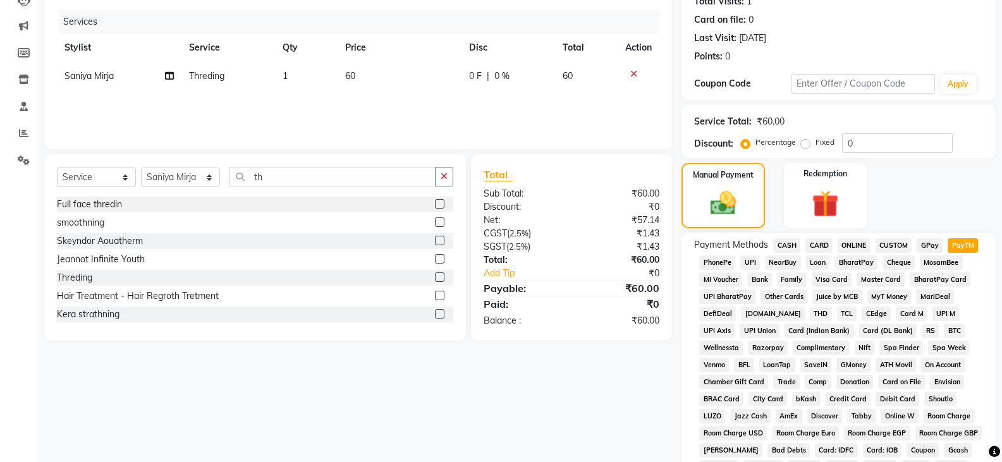
scroll to position [412, 0]
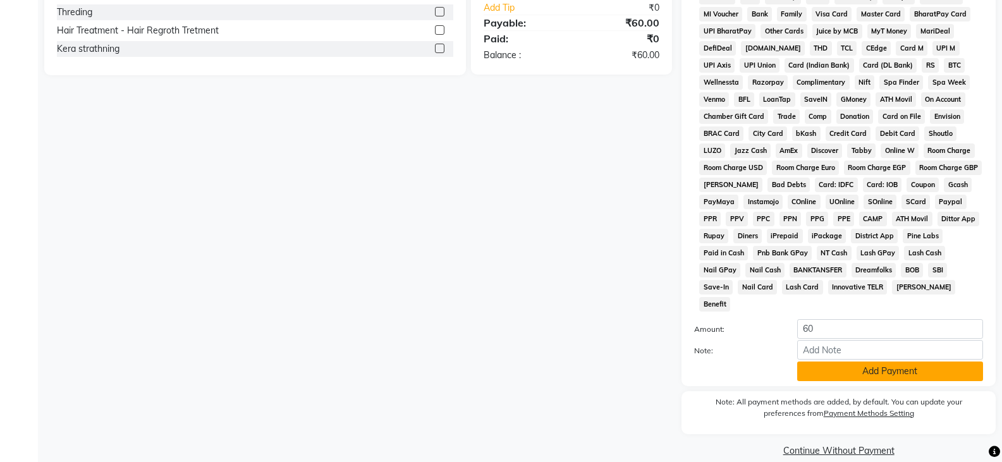
click at [900, 362] on button "Add Payment" at bounding box center [890, 372] width 186 height 20
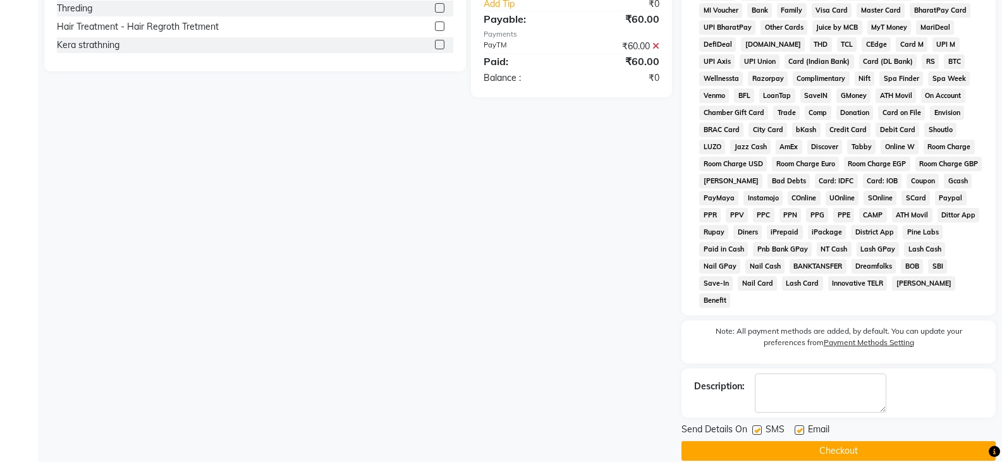
scroll to position [417, 0]
click at [833, 443] on main "INVOICE PREVIOUS INVOICES Create New Save Client +91 8820817848 Date 02-10-2025…" at bounding box center [520, 58] width 964 height 841
click at [833, 441] on button "Checkout" at bounding box center [838, 451] width 314 height 20
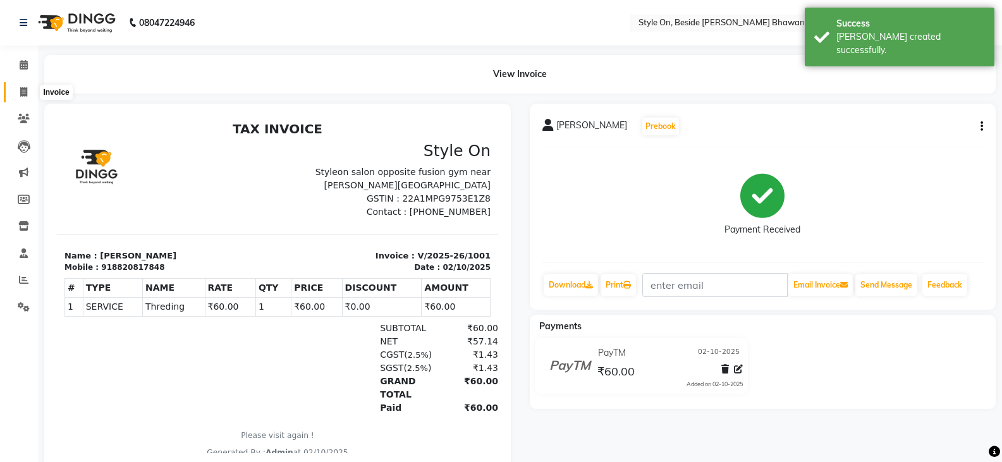
click at [24, 90] on icon at bounding box center [23, 91] width 7 height 9
select select "service"
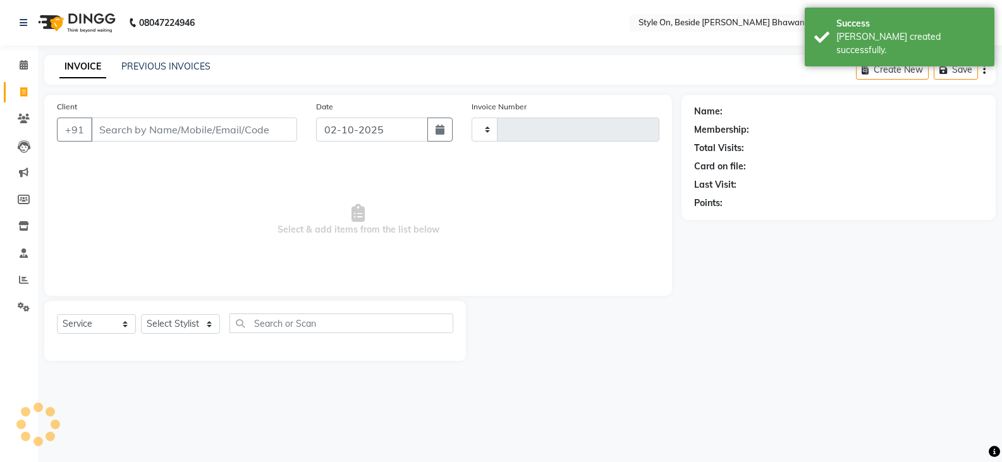
type input "1002"
select select "4700"
